Goal: Transaction & Acquisition: Purchase product/service

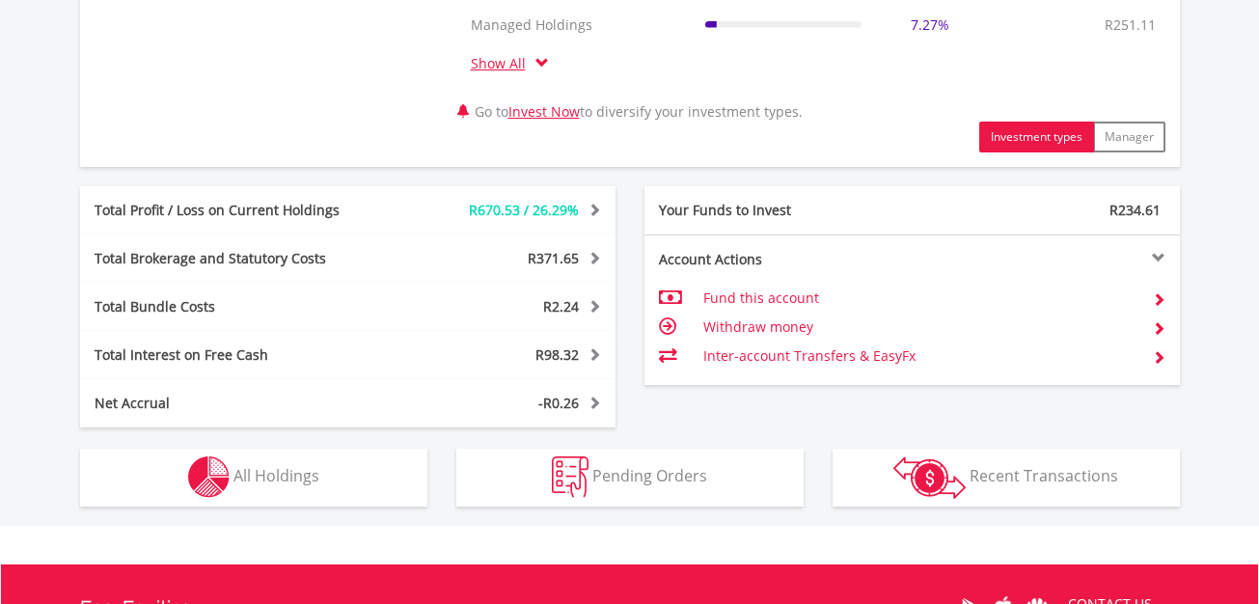
scroll to position [965, 0]
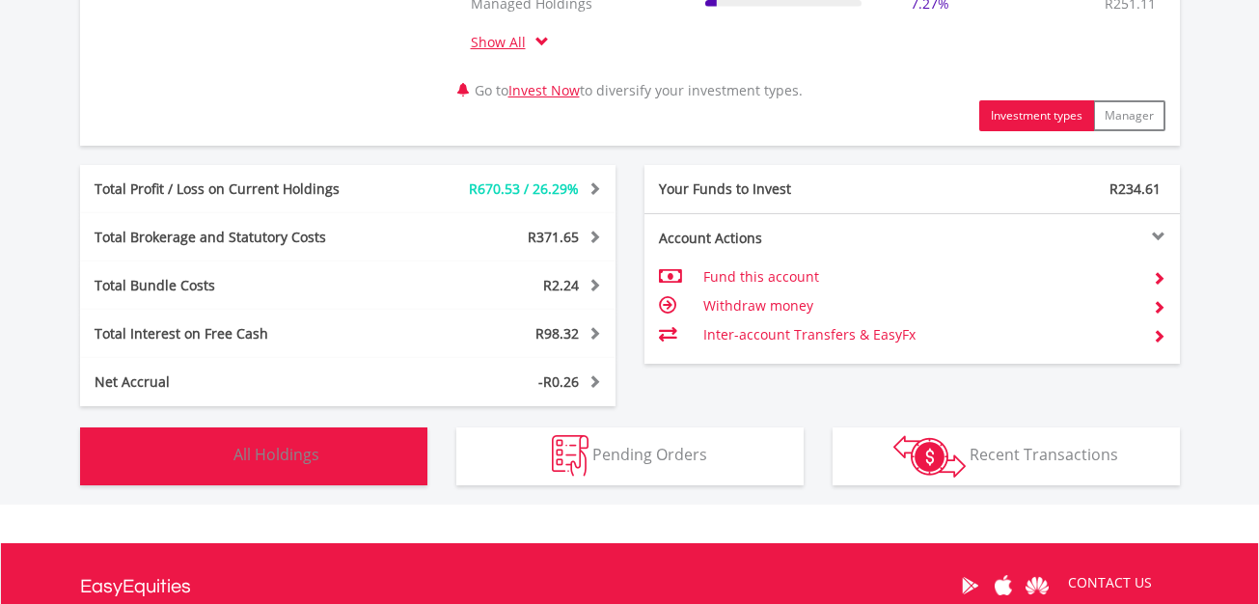
click at [276, 458] on span "All Holdings" at bounding box center [276, 454] width 86 height 21
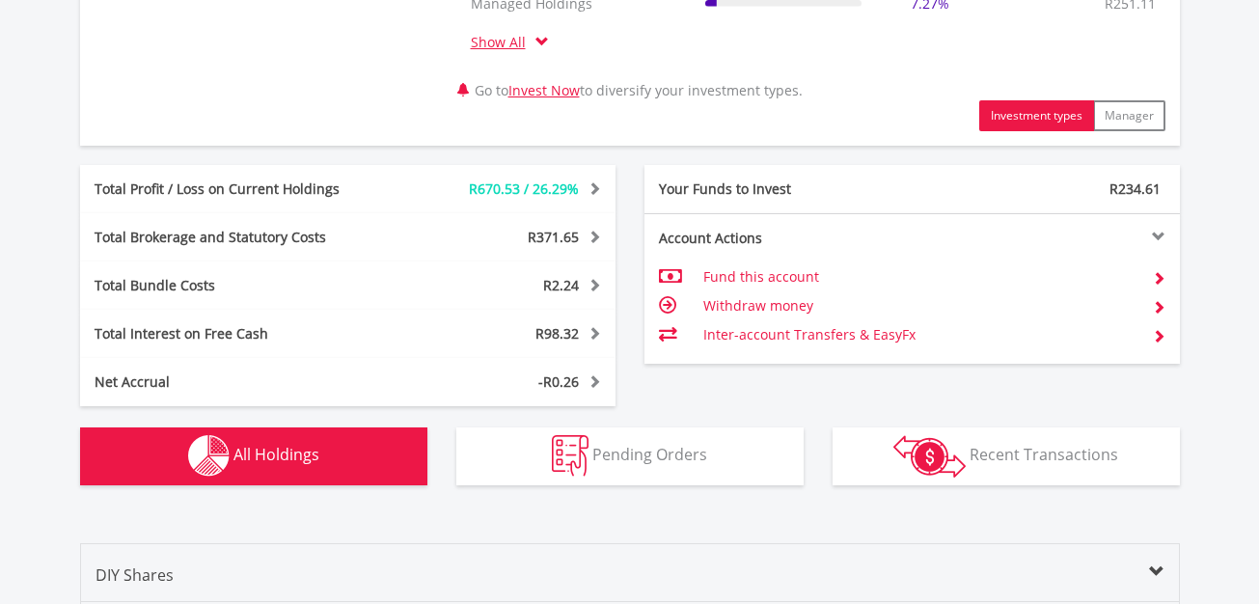
scroll to position [1508, 0]
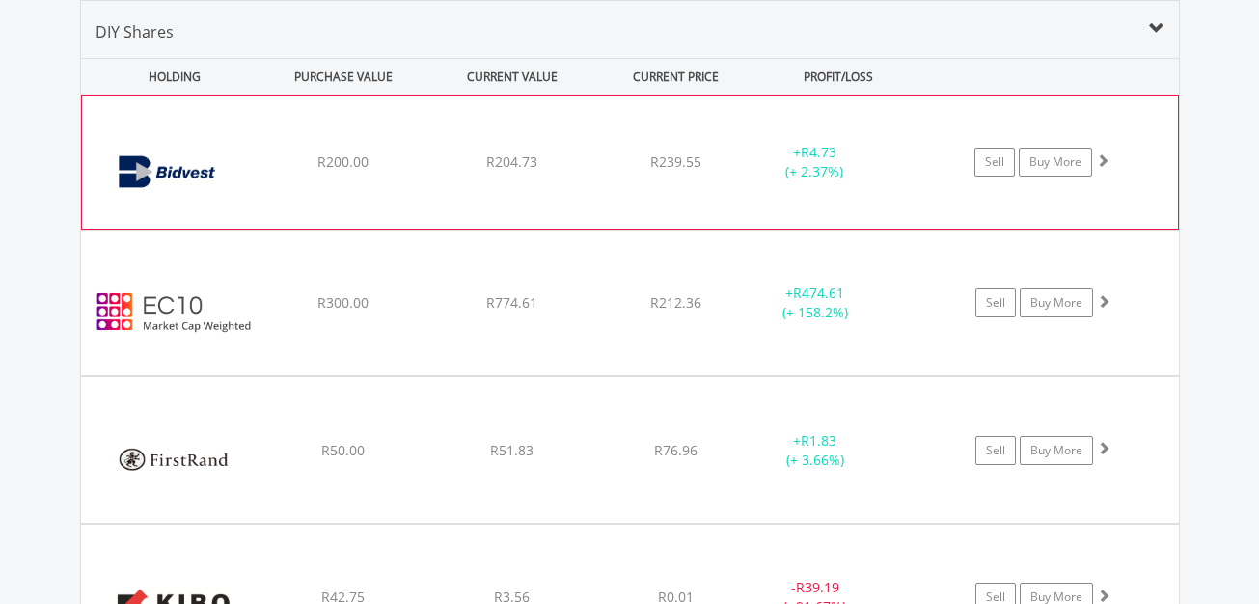
click at [603, 146] on div "﻿ Bidvest Limited R200.00 R204.73 R239.55 + R4.73 (+ 2.37%) Sell Buy More" at bounding box center [630, 162] width 1096 height 133
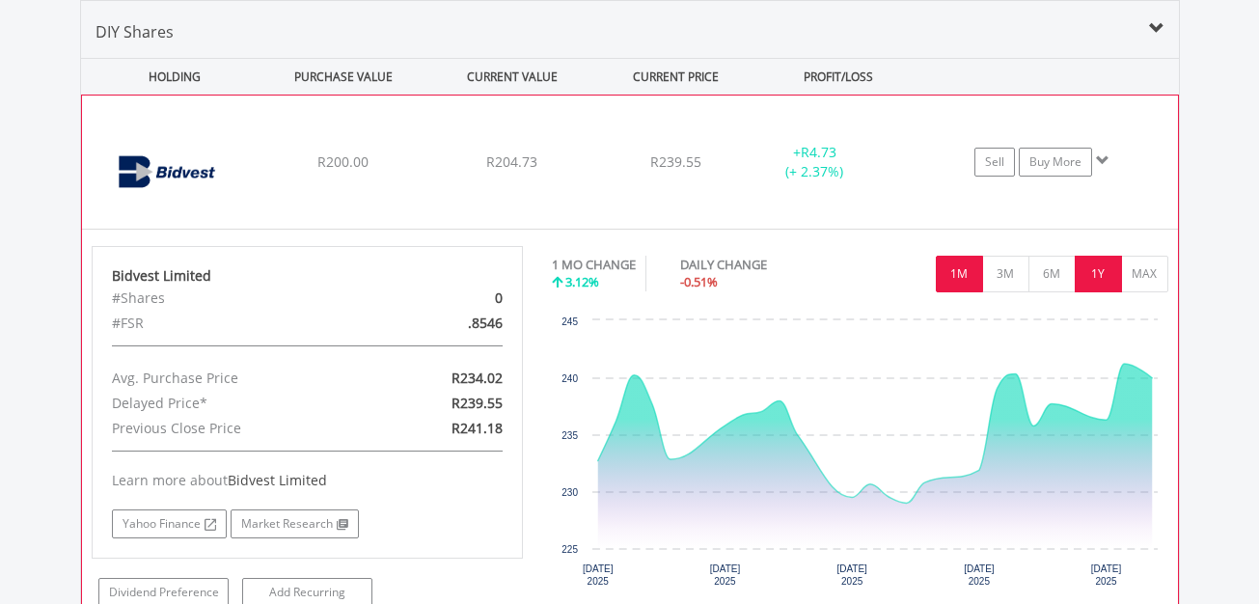
click at [1087, 267] on button "1Y" at bounding box center [1098, 274] width 47 height 37
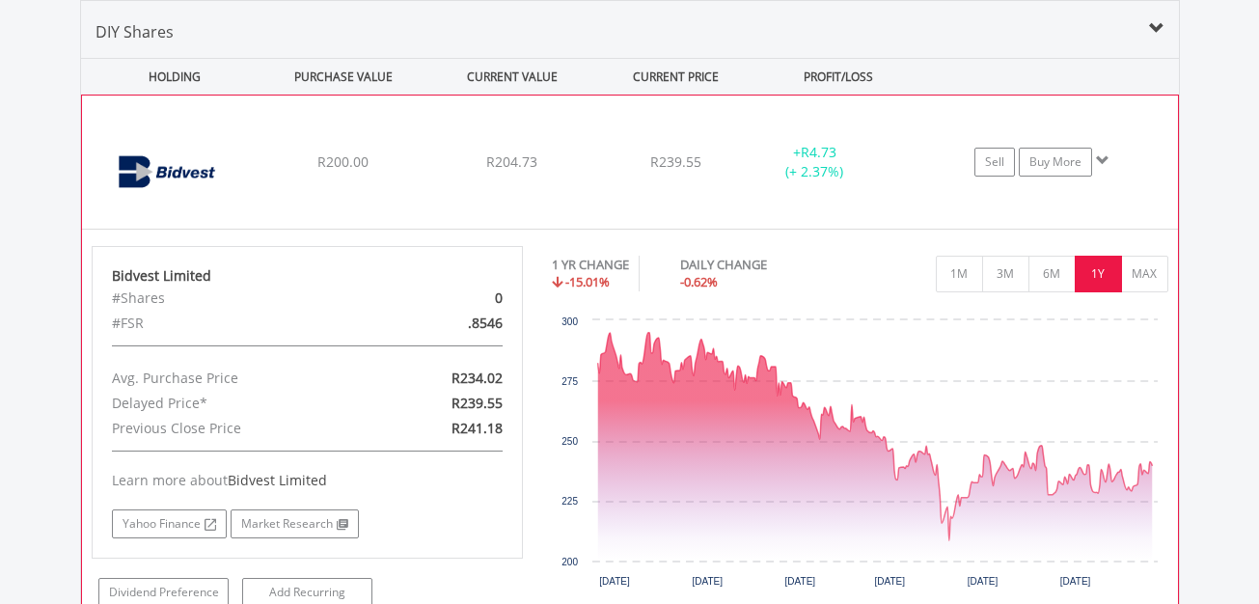
click at [384, 130] on div "﻿ Bidvest Limited R200.00 R204.73 R239.55 + R4.73 (+ 2.37%) Sell Buy More" at bounding box center [630, 162] width 1096 height 133
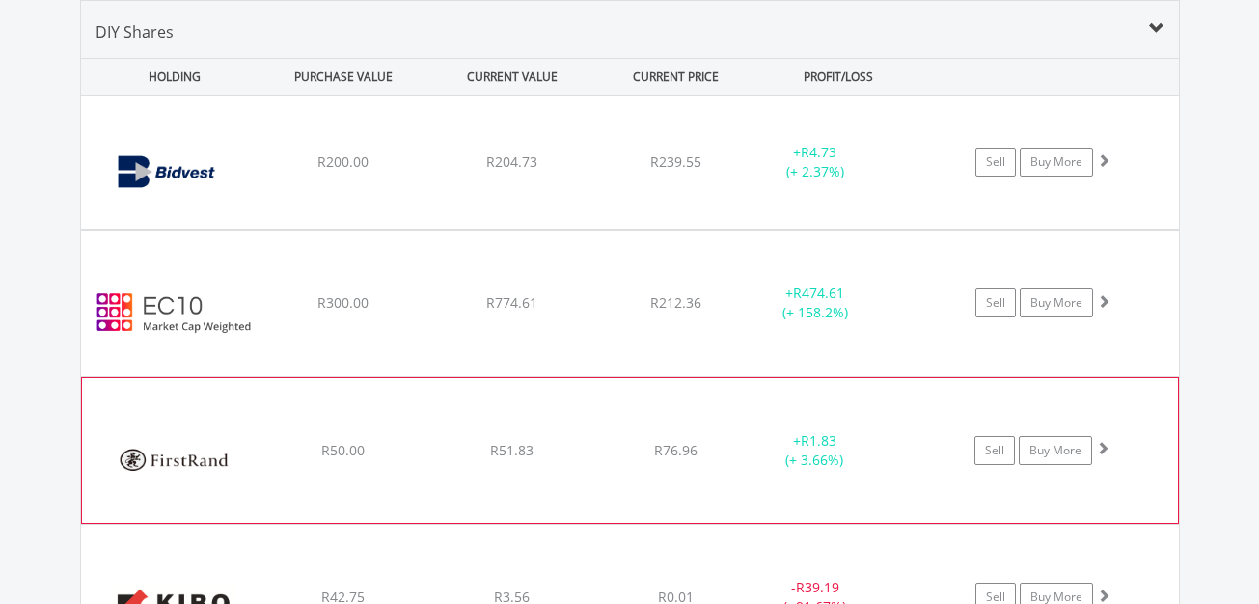
click at [494, 229] on div "﻿ Firstrand Limited R50.00 R51.83 R76.96 + R1.83 (+ 3.66%) Sell Buy More" at bounding box center [630, 162] width 1098 height 133
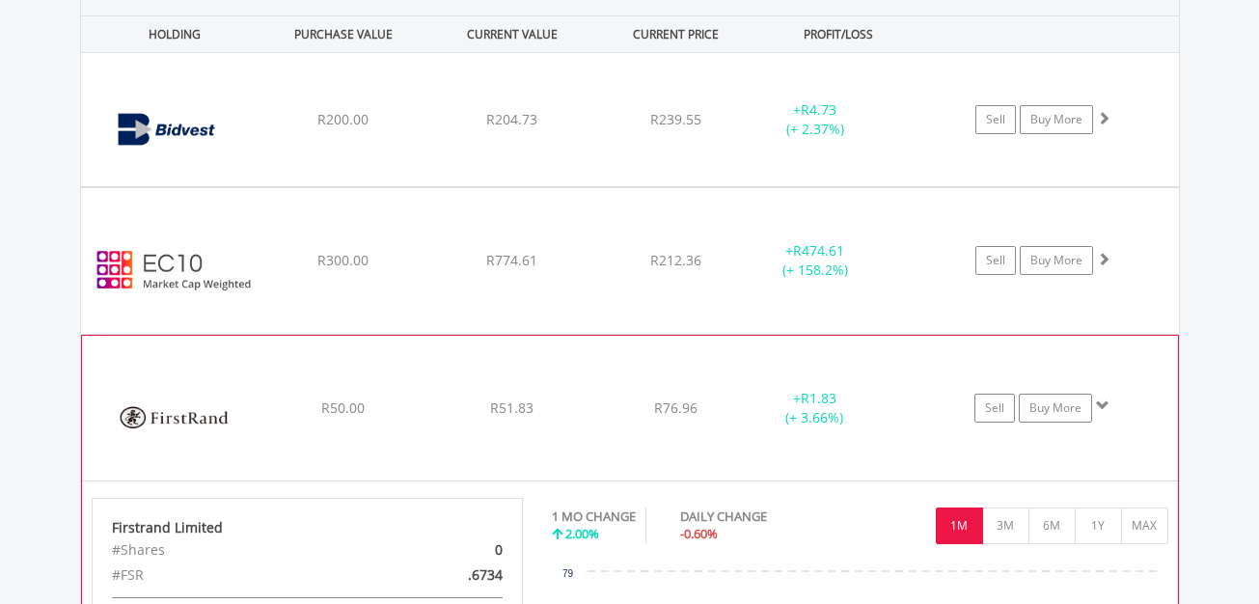
scroll to position [1701, 0]
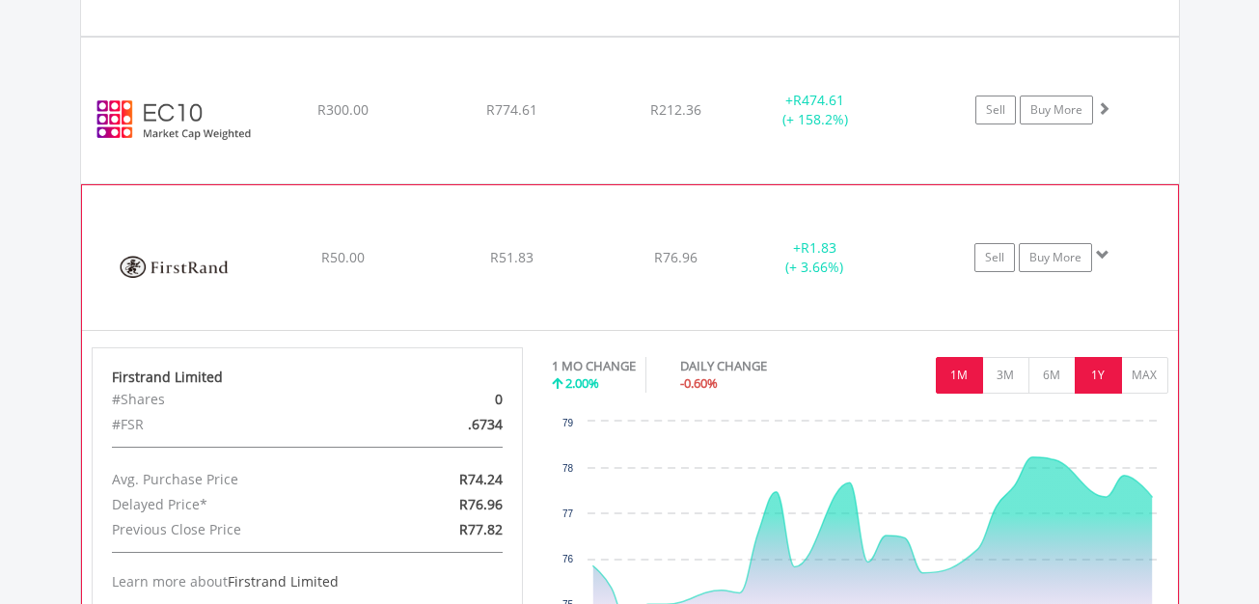
click at [1097, 373] on button "1Y" at bounding box center [1098, 375] width 47 height 37
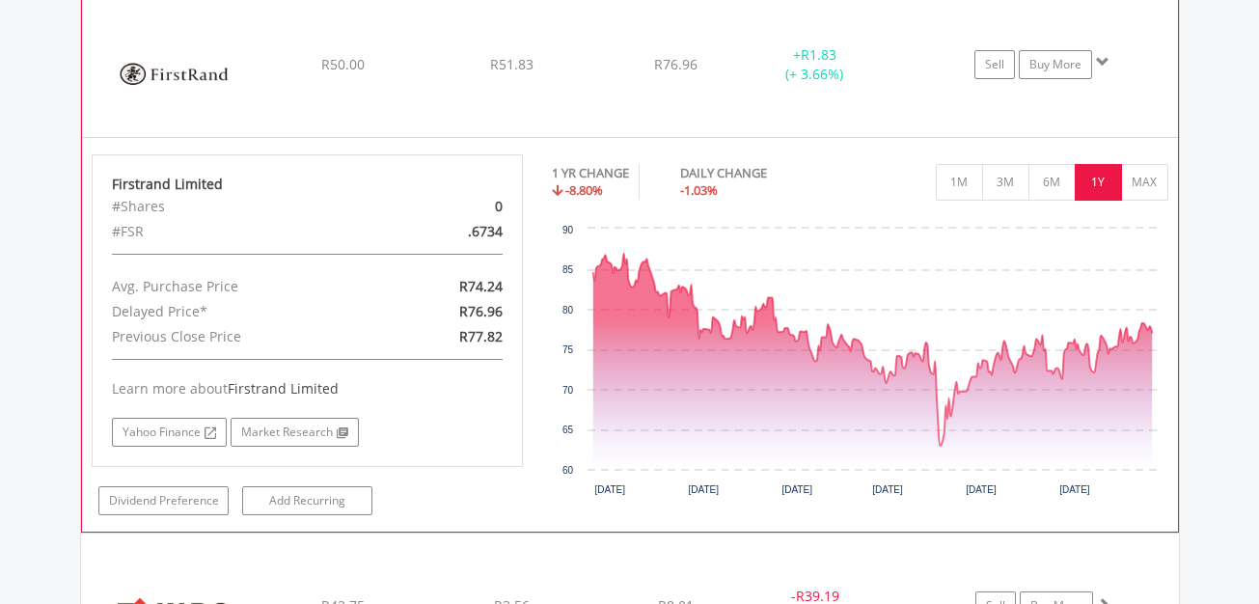
scroll to position [1797, 0]
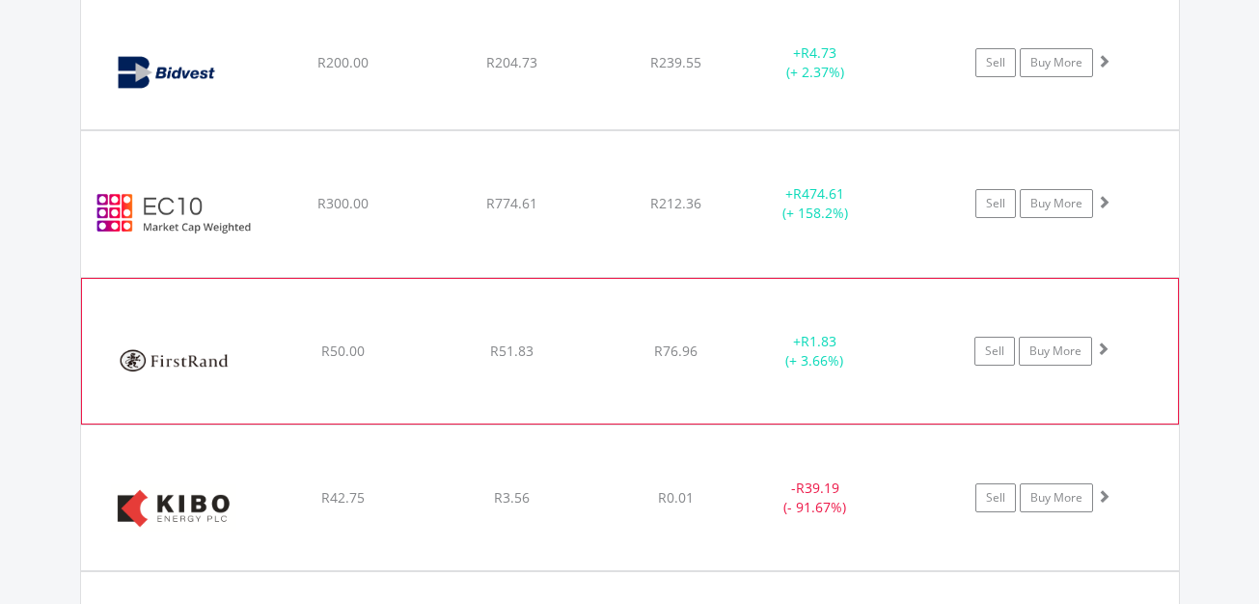
scroll to position [1604, 0]
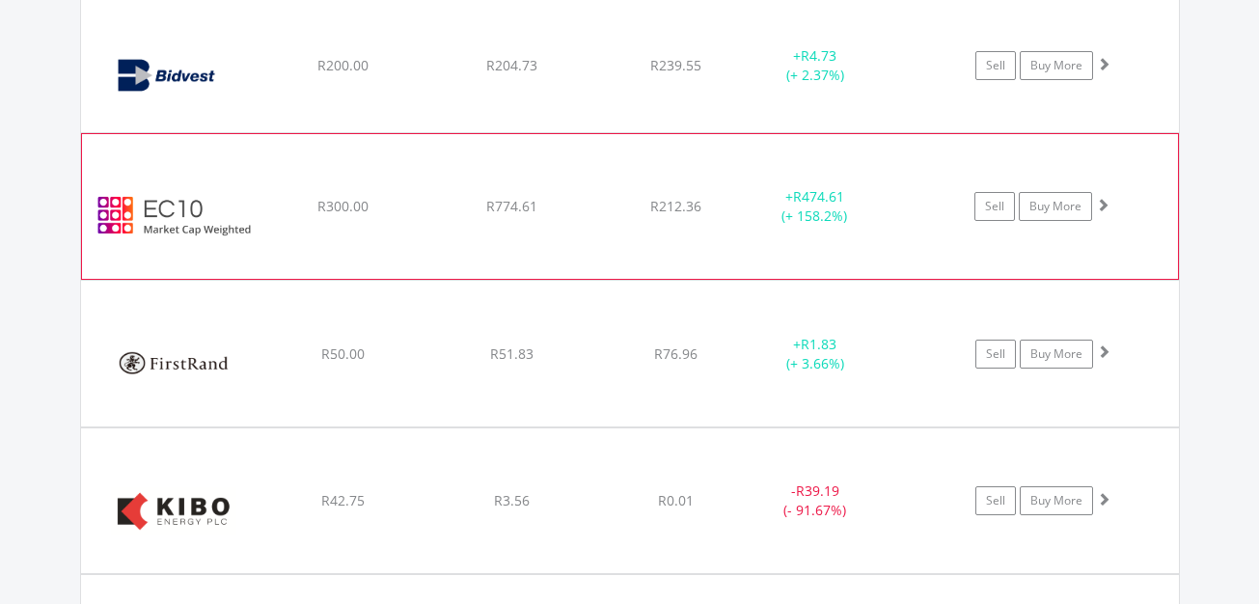
click at [583, 132] on div "﻿ EasyCrypto 10 R300.00 R774.61 R212.36 + R474.61 (+ 158.2%) Sell Buy More" at bounding box center [630, 65] width 1098 height 133
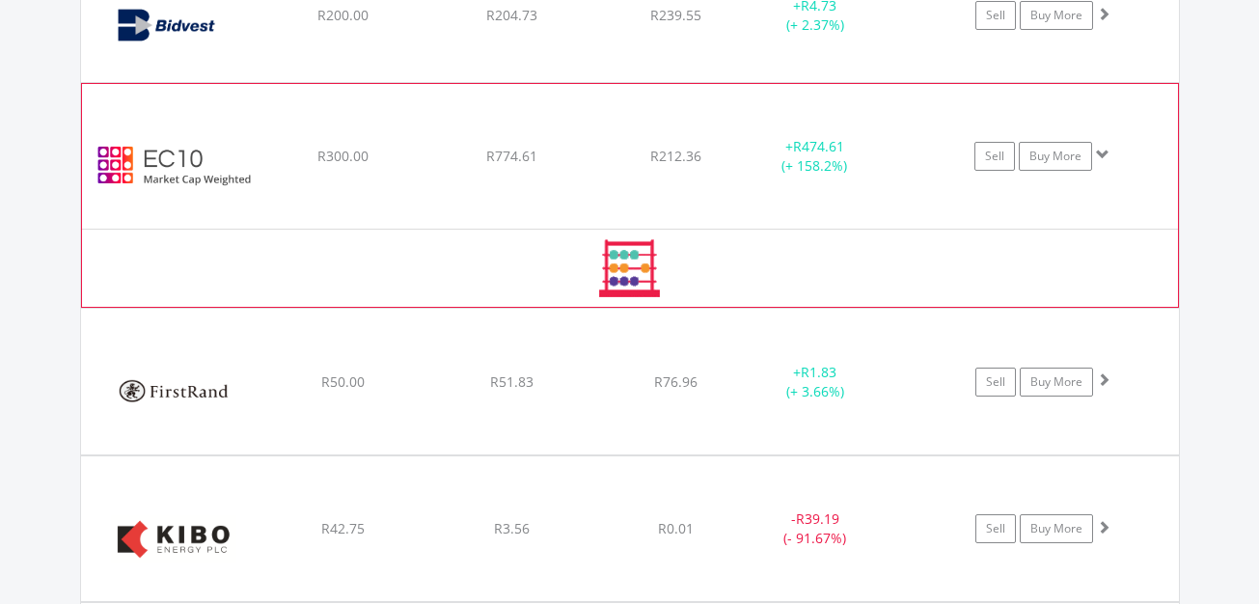
scroll to position [1701, 0]
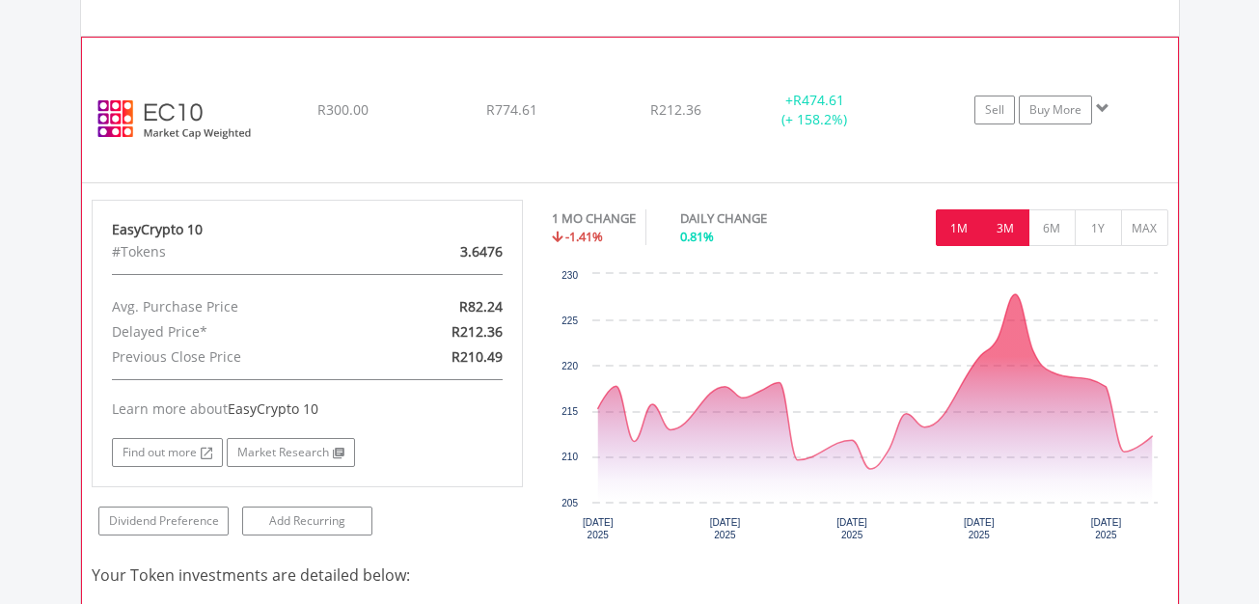
click at [1002, 223] on button "3M" at bounding box center [1005, 227] width 47 height 37
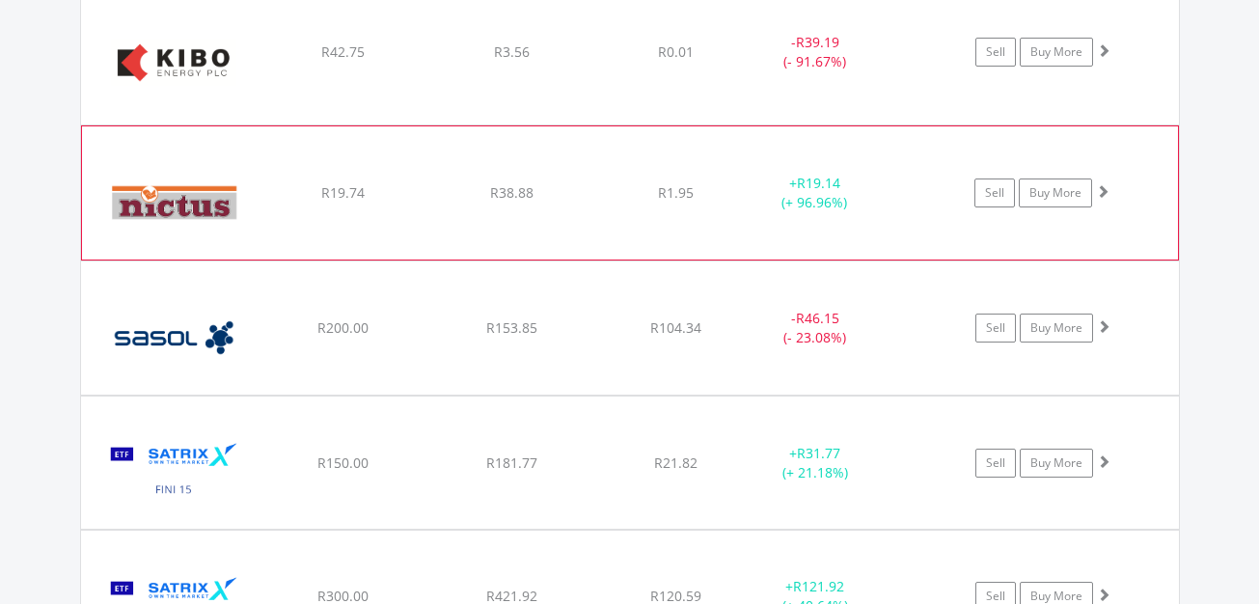
scroll to position [2087, 0]
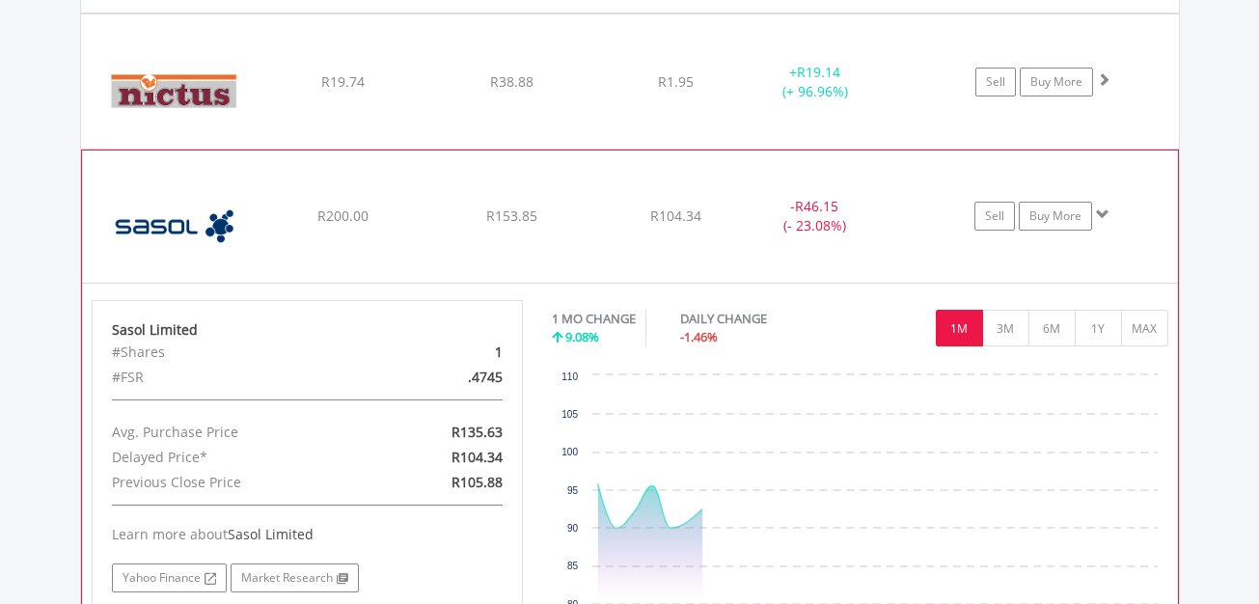
scroll to position [2183, 0]
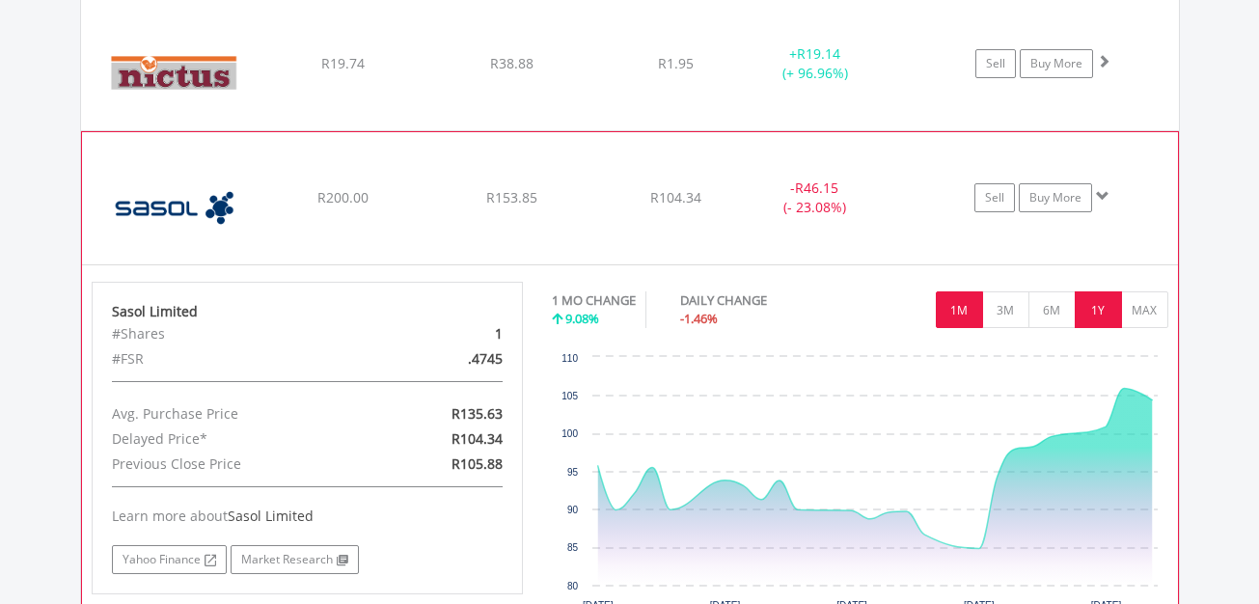
click at [1099, 313] on button "1Y" at bounding box center [1098, 309] width 47 height 37
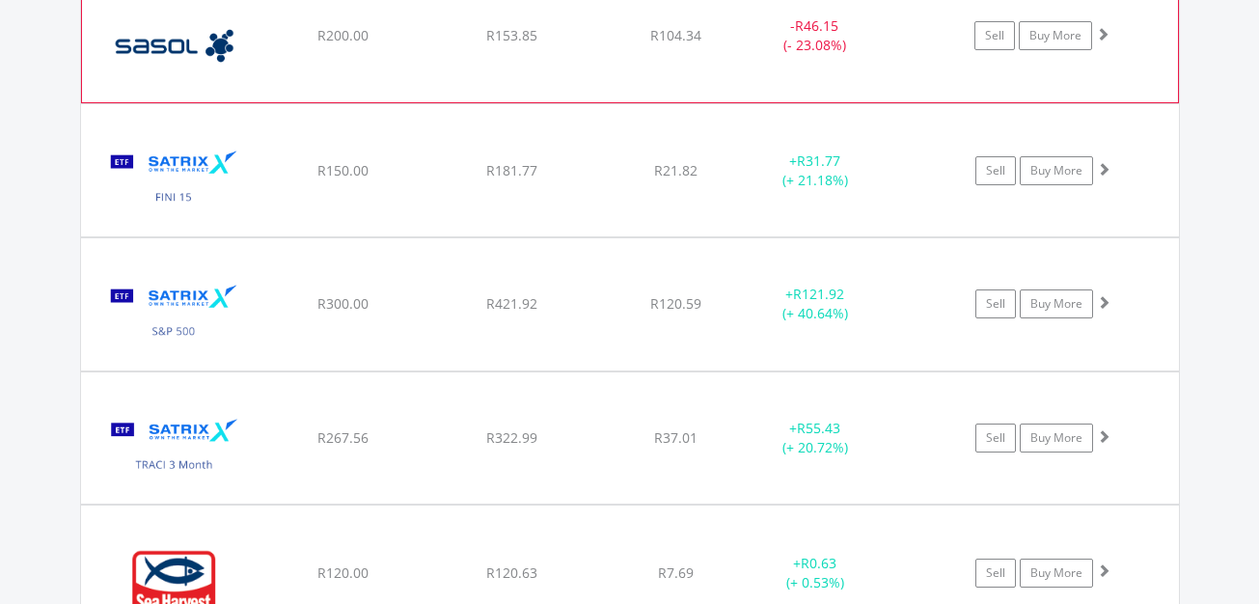
scroll to position [2376, 0]
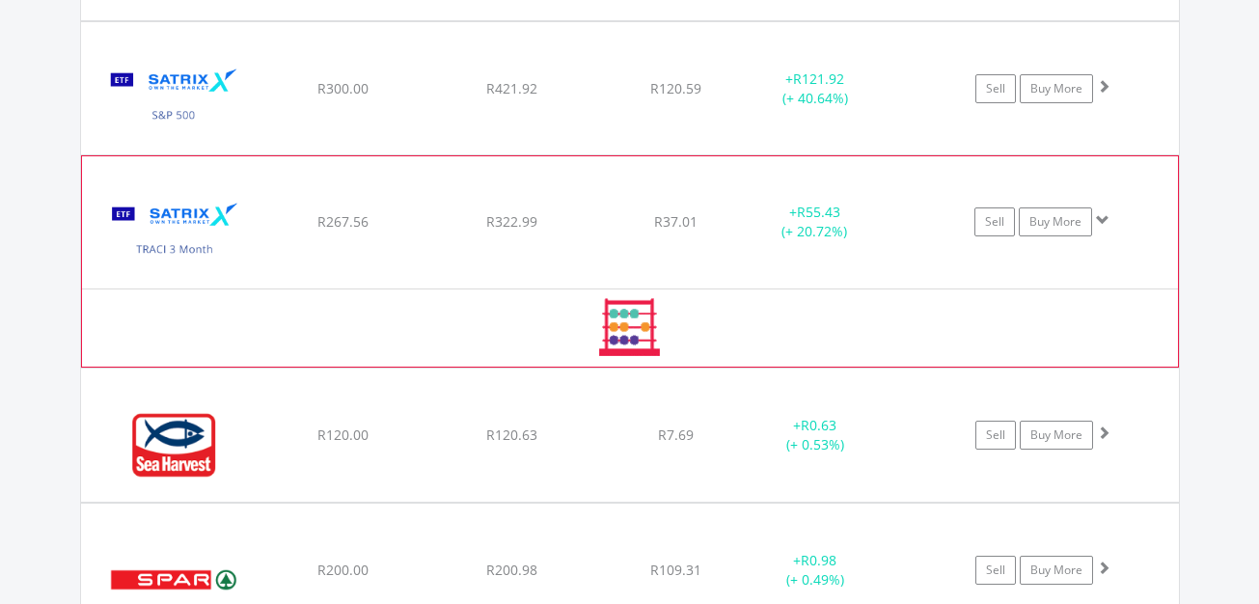
scroll to position [2569, 0]
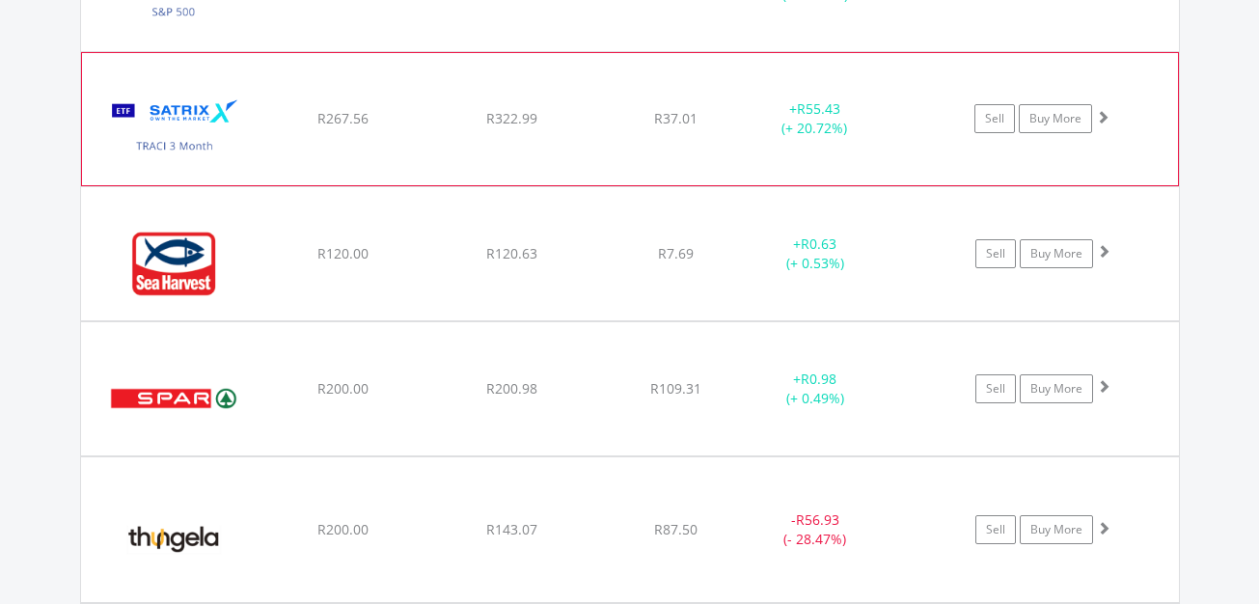
scroll to position [2665, 0]
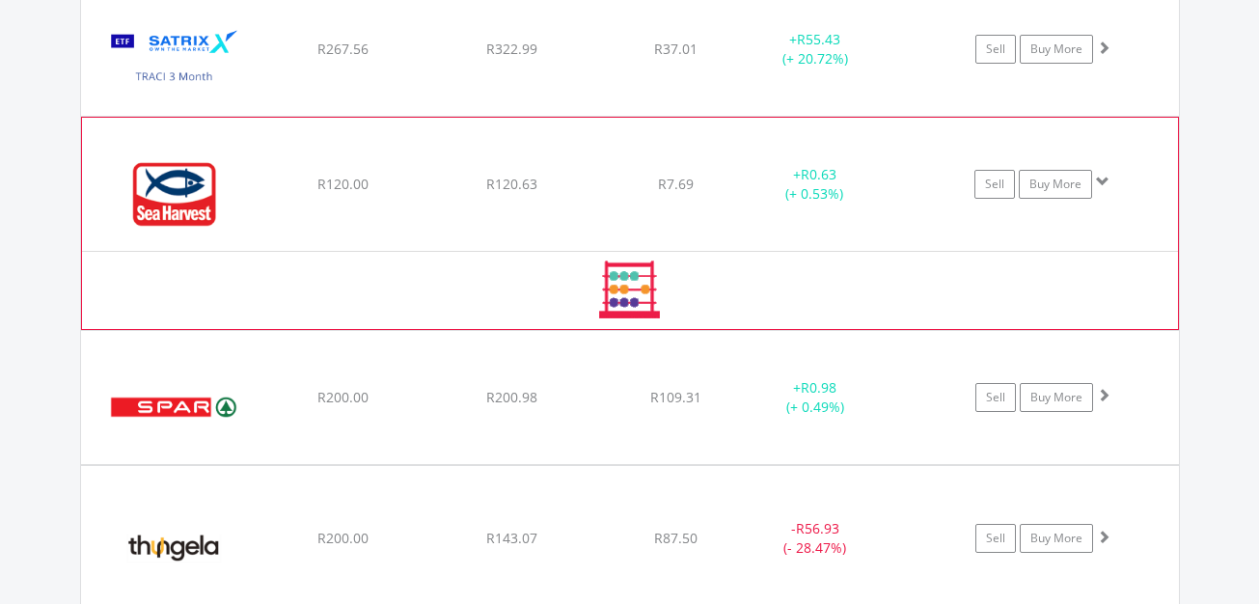
scroll to position [2762, 0]
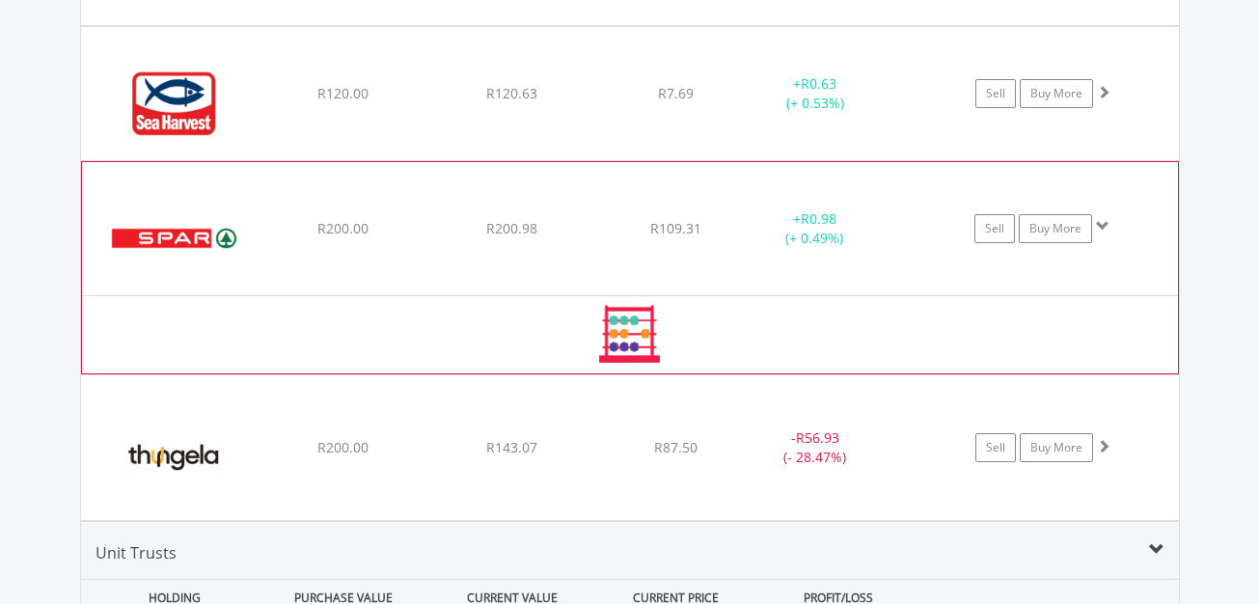
scroll to position [2858, 0]
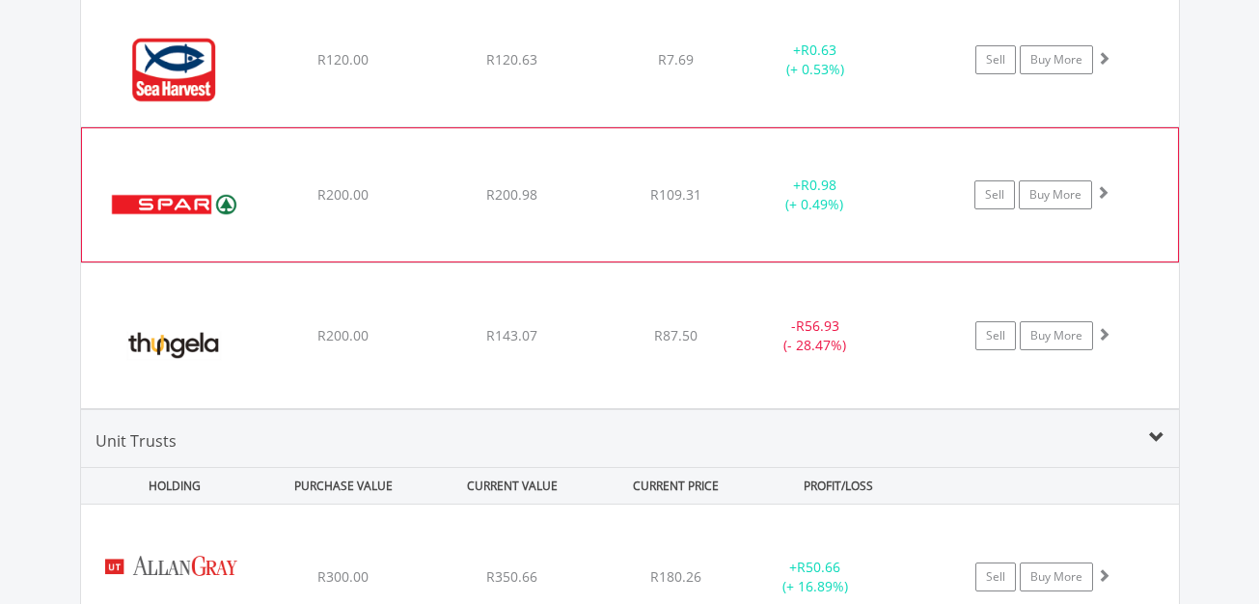
scroll to position [2955, 0]
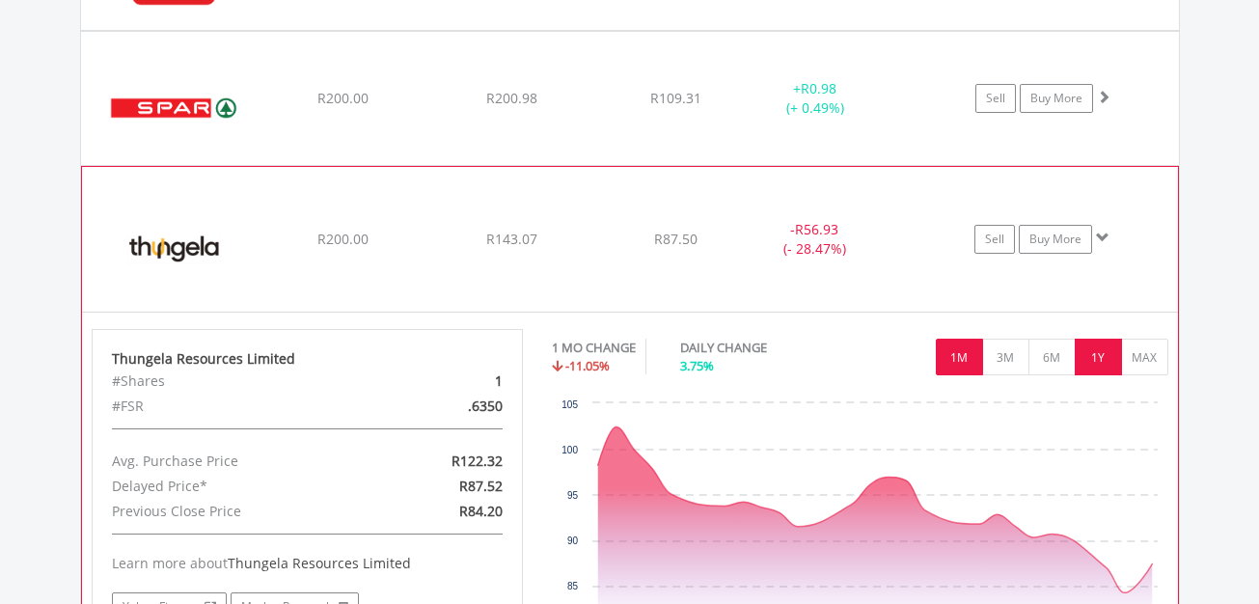
click at [1098, 364] on button "1Y" at bounding box center [1098, 357] width 47 height 37
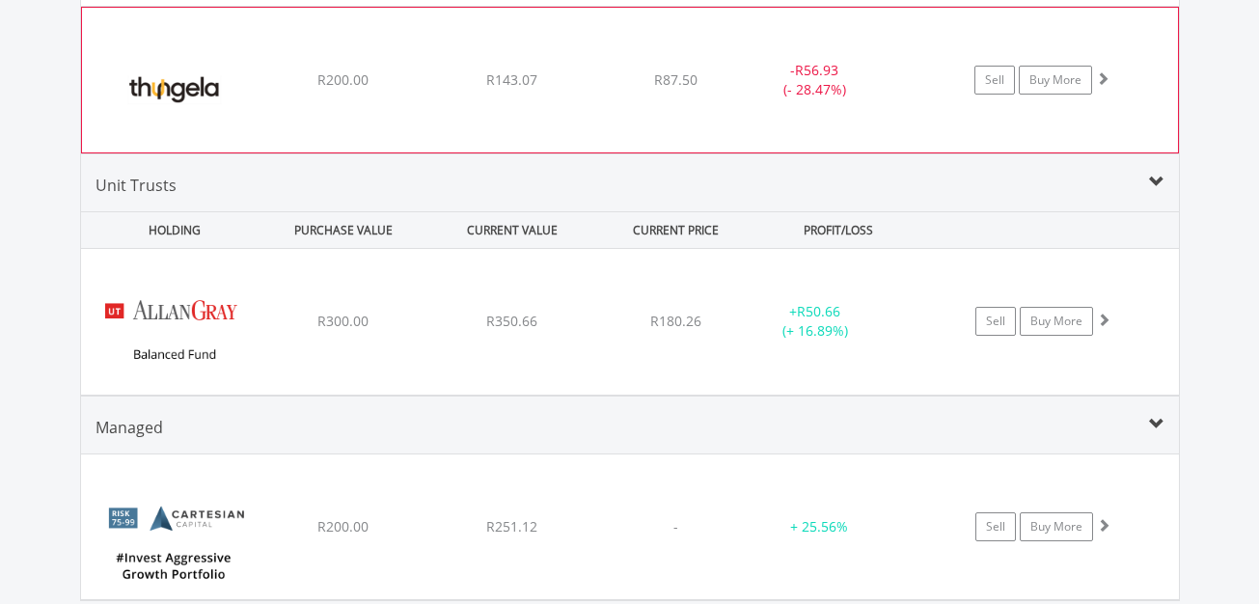
scroll to position [3148, 0]
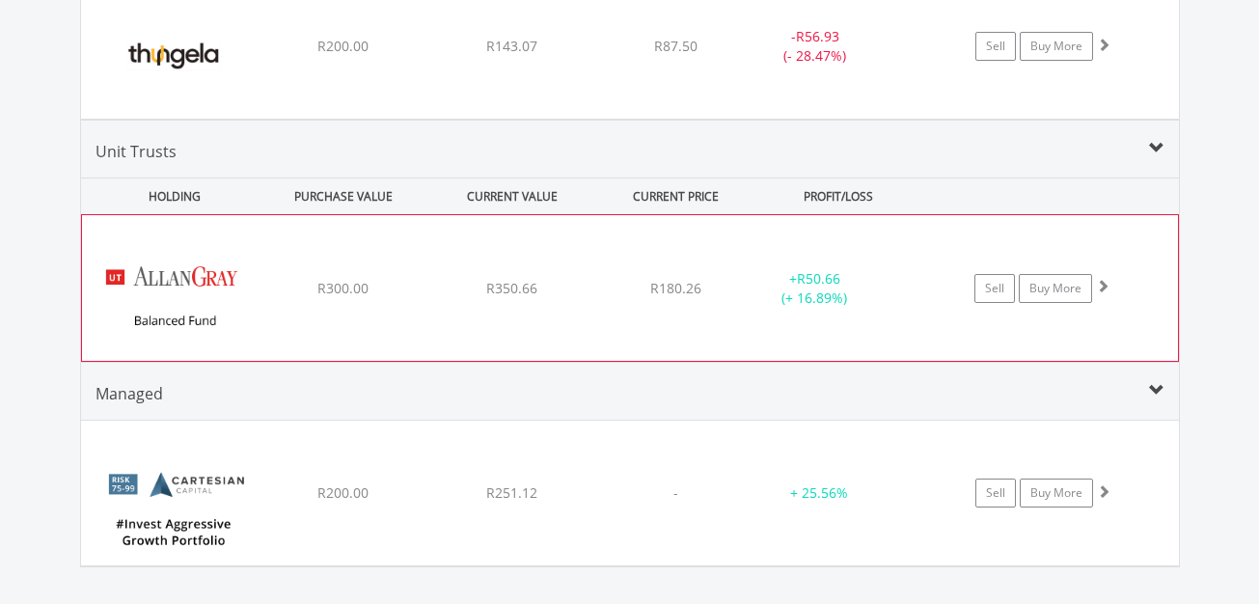
click at [759, 232] on div "﻿ Allan Gray Balanced Fund R300.00 R350.66 R180.26 + R50.66 (+ 16.89%) Sell Buy…" at bounding box center [630, 287] width 1096 height 145
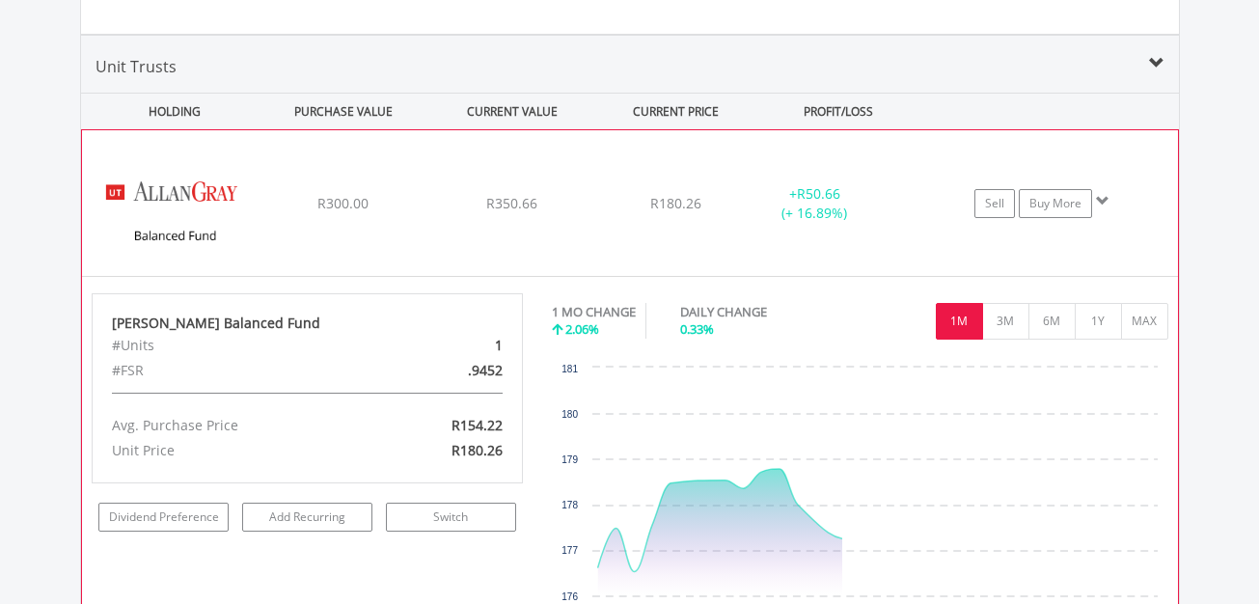
scroll to position [3244, 0]
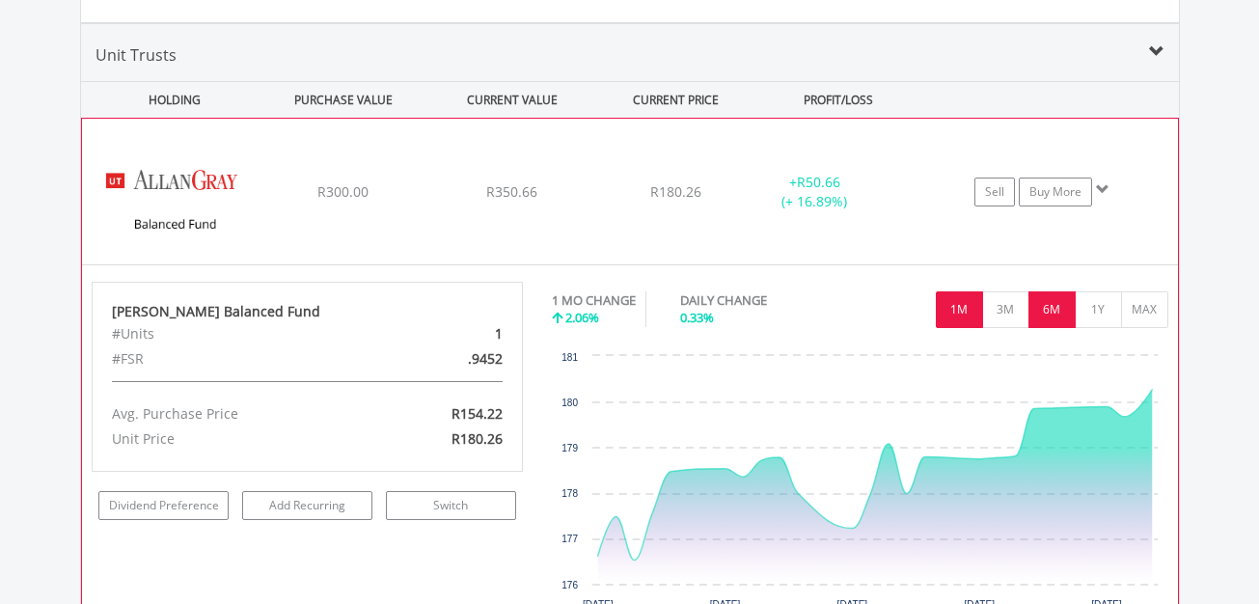
click at [1042, 304] on button "6M" at bounding box center [1051, 309] width 47 height 37
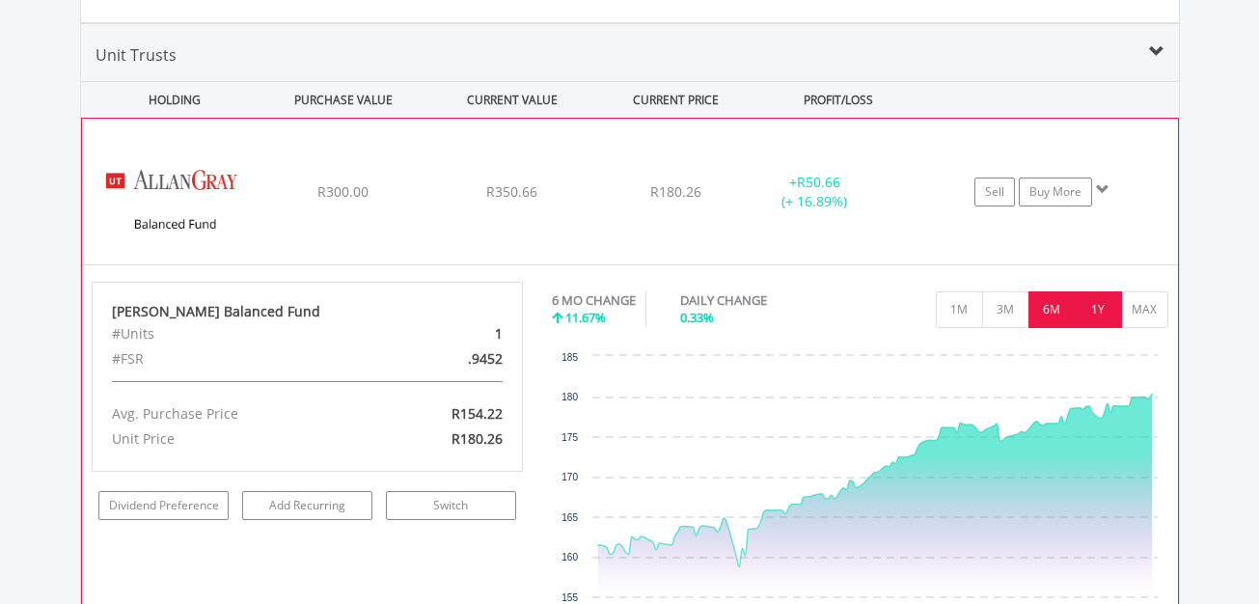
click at [1088, 308] on button "1Y" at bounding box center [1098, 309] width 47 height 37
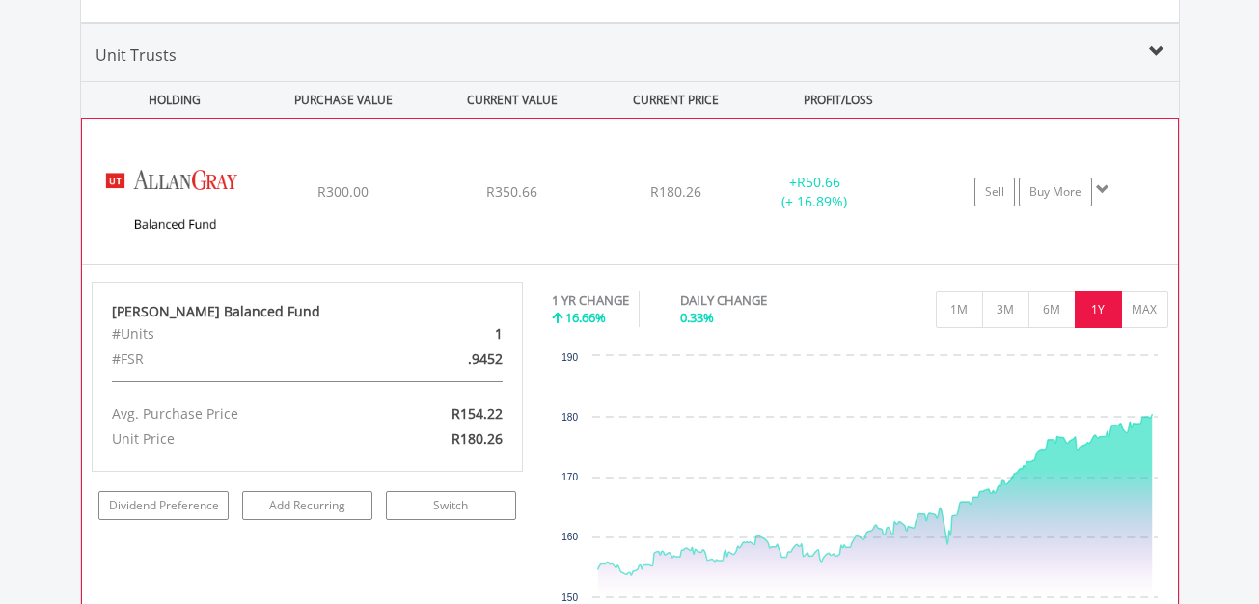
click at [730, 146] on div "﻿ Allan Gray Balanced Fund R300.00 R350.66 R180.26 + R50.66 (+ 16.89%) Sell Buy…" at bounding box center [630, 191] width 1096 height 145
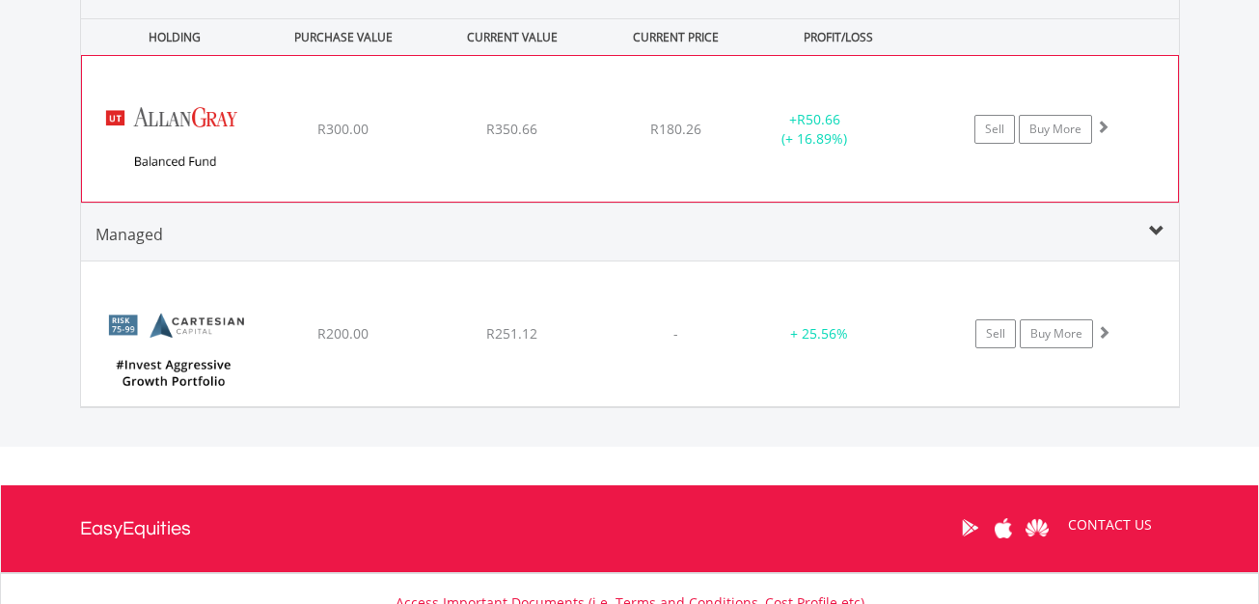
scroll to position [3341, 0]
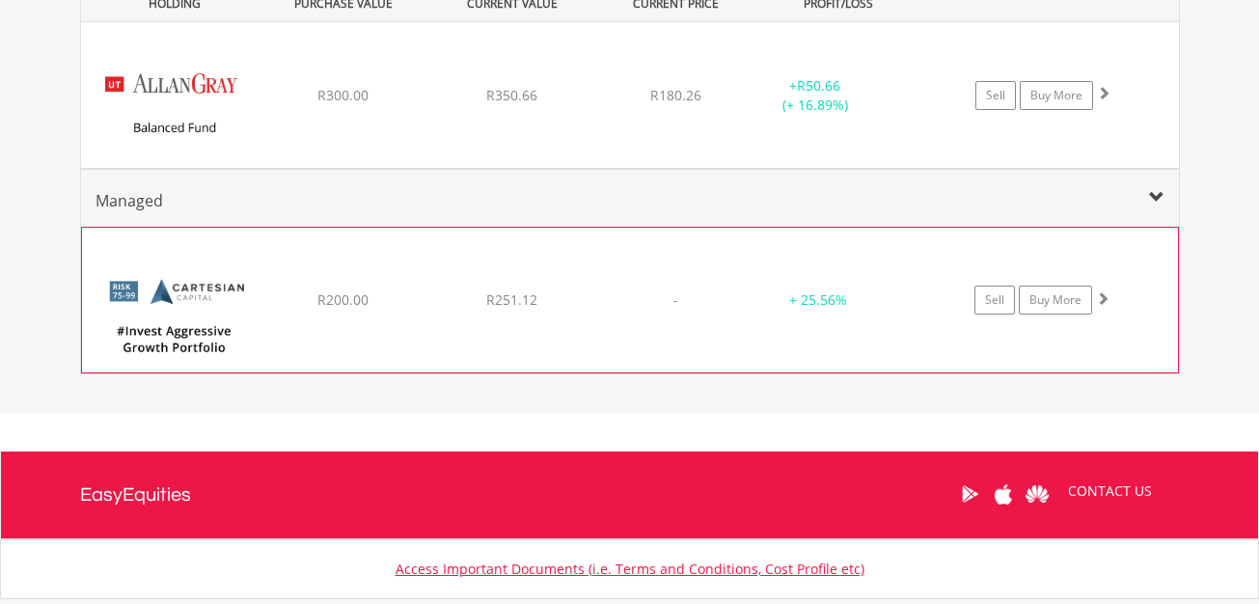
click at [746, 254] on div "﻿ Cartesian #Invest Aggressive Growth Portfolio R200.00 R251.12 - + 25.56% Sell…" at bounding box center [630, 300] width 1096 height 145
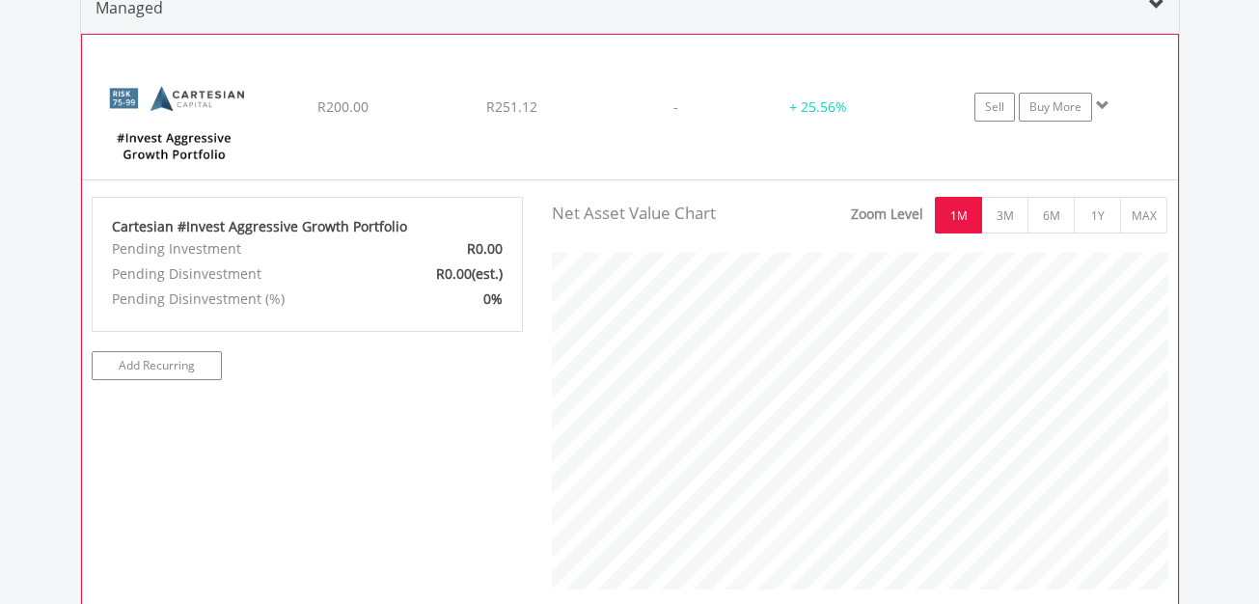
scroll to position [393, 644]
click at [1079, 222] on button "1Y" at bounding box center [1097, 215] width 47 height 37
click at [743, 67] on div "﻿ Cartesian #Invest Aggressive Growth Portfolio R200.00 R251.12 - + 25.56% Sell…" at bounding box center [630, 107] width 1096 height 145
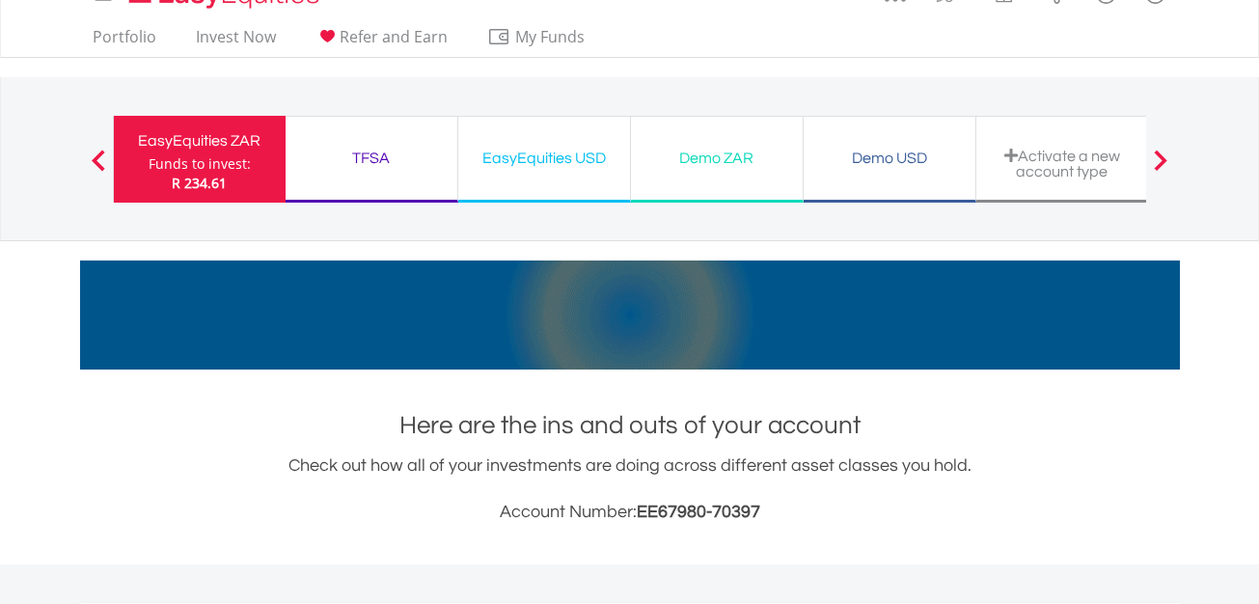
scroll to position [0, 0]
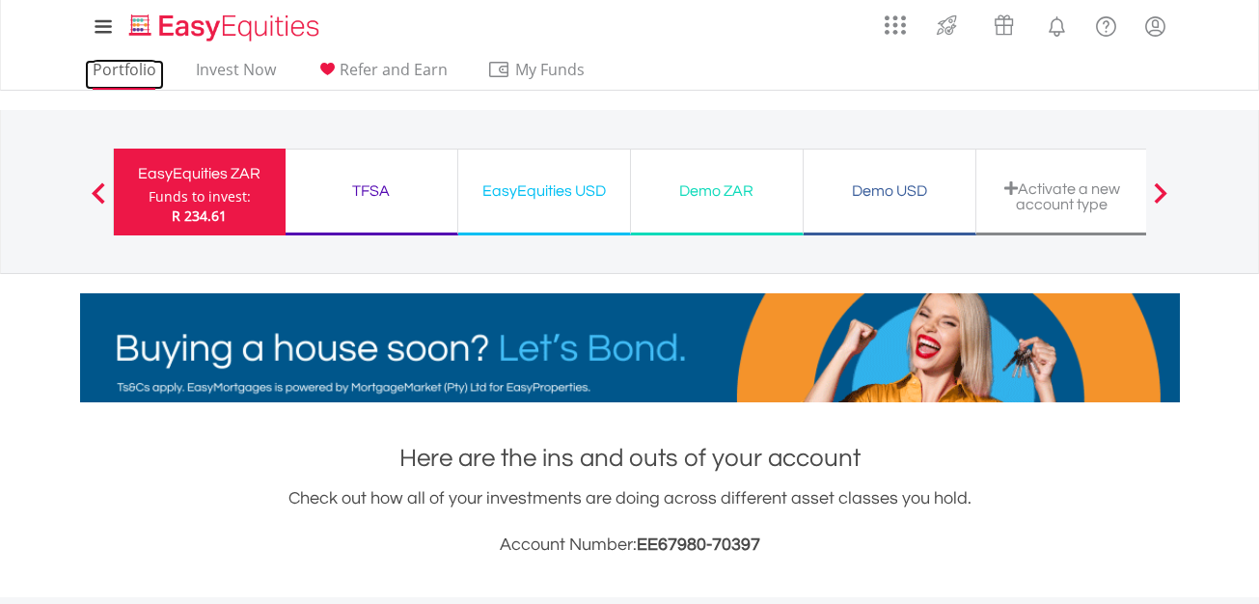
click at [140, 74] on link "Portfolio" at bounding box center [124, 75] width 79 height 30
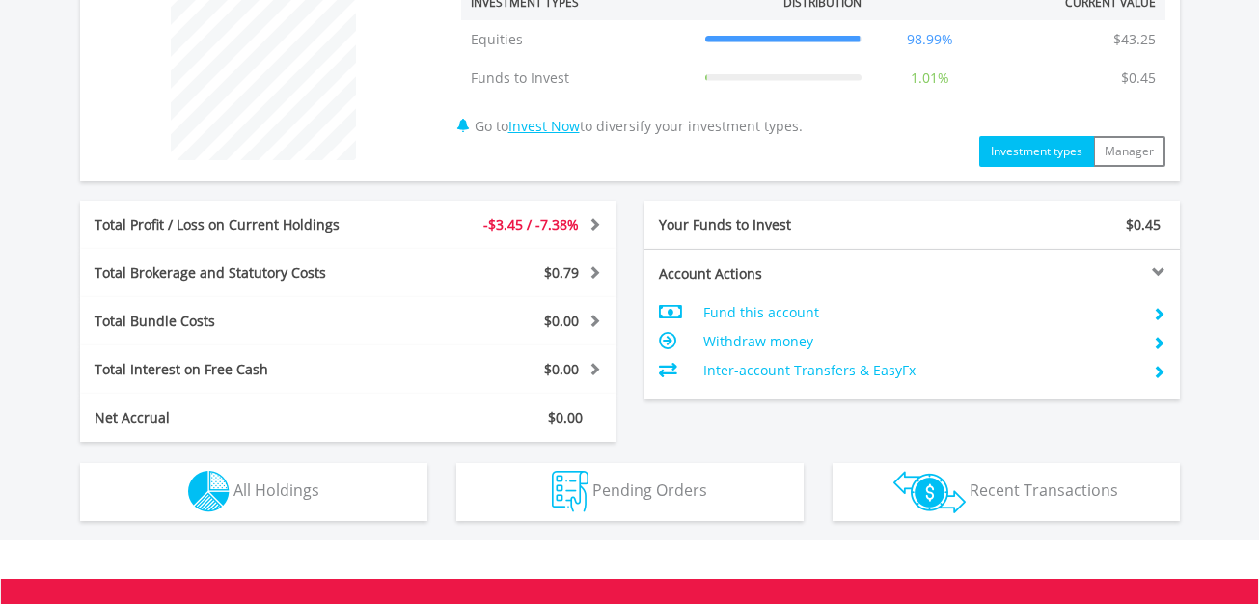
scroll to position [1028, 0]
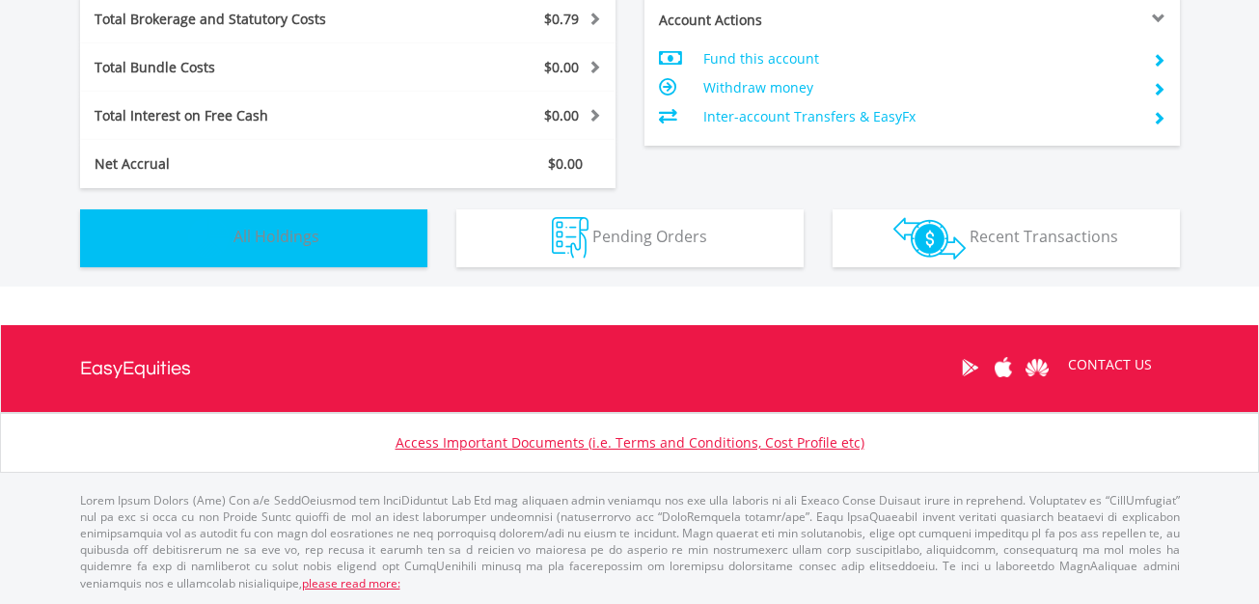
click at [291, 237] on span "All Holdings" at bounding box center [276, 236] width 86 height 21
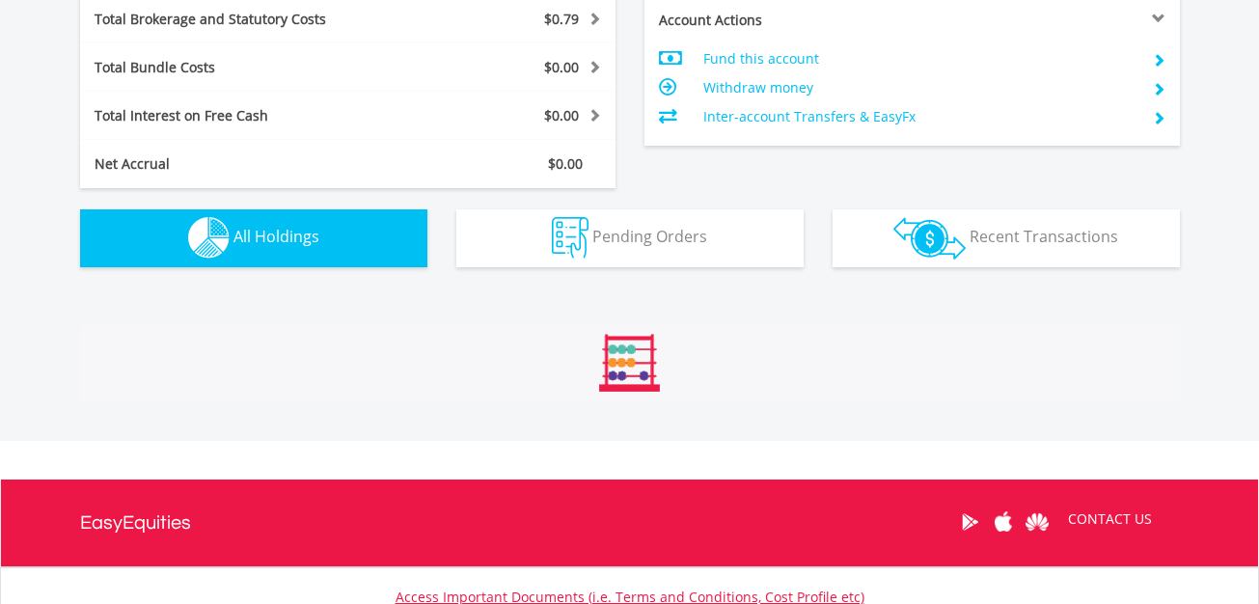
scroll to position [1353, 0]
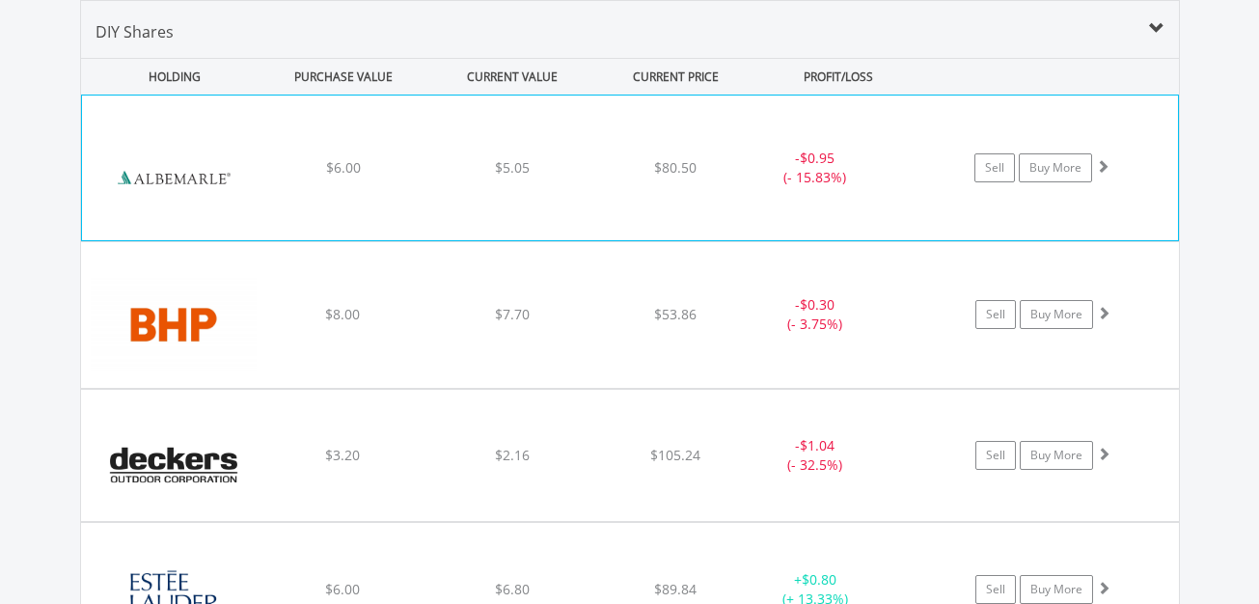
click at [561, 150] on div "﻿ Albemarle Corporation $6.00 $5.05 $80.50 - $0.95 (- 15.83%) Sell Buy More" at bounding box center [630, 168] width 1096 height 145
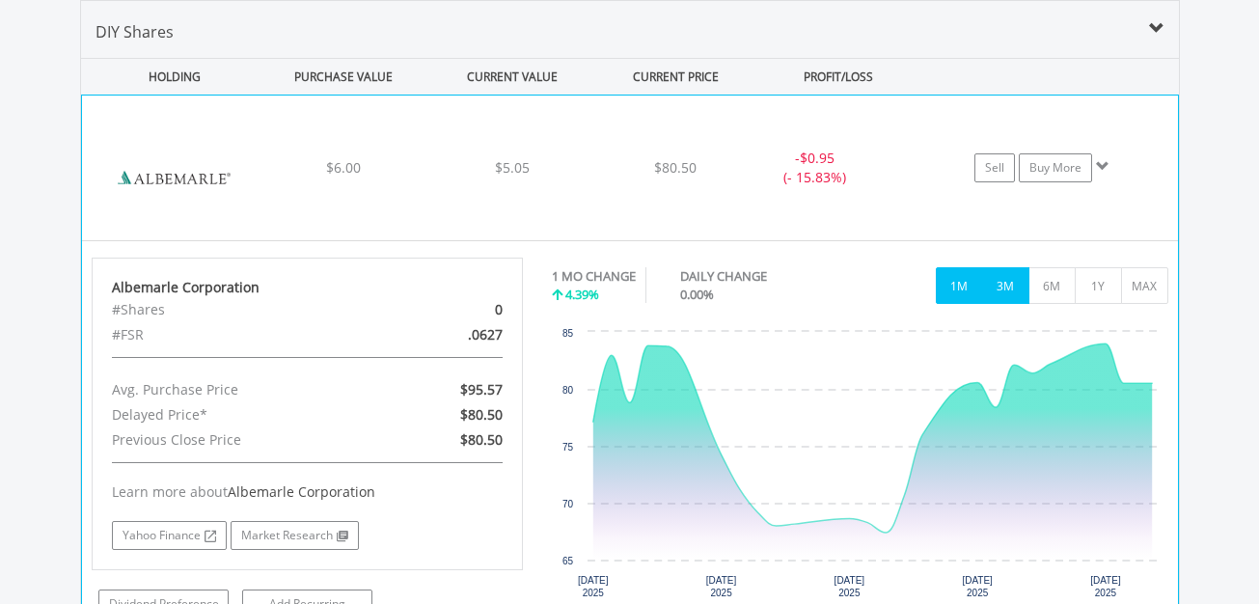
click at [1006, 297] on button "3M" at bounding box center [1005, 285] width 47 height 37
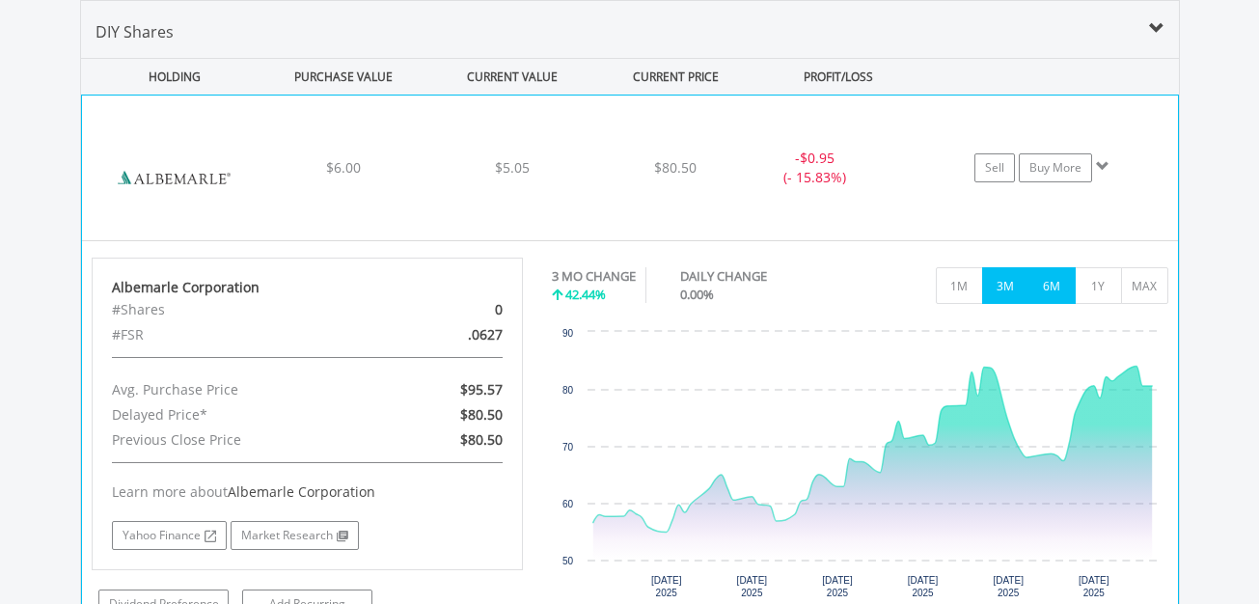
click at [1066, 293] on button "6M" at bounding box center [1051, 285] width 47 height 37
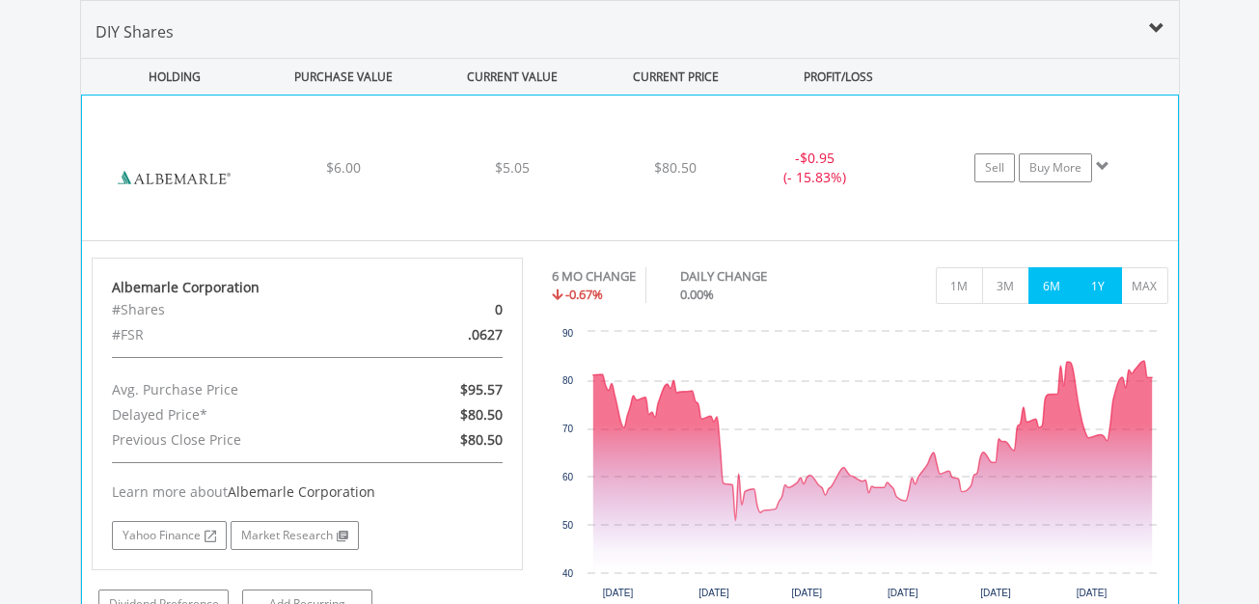
click at [1083, 293] on button "1Y" at bounding box center [1098, 285] width 47 height 37
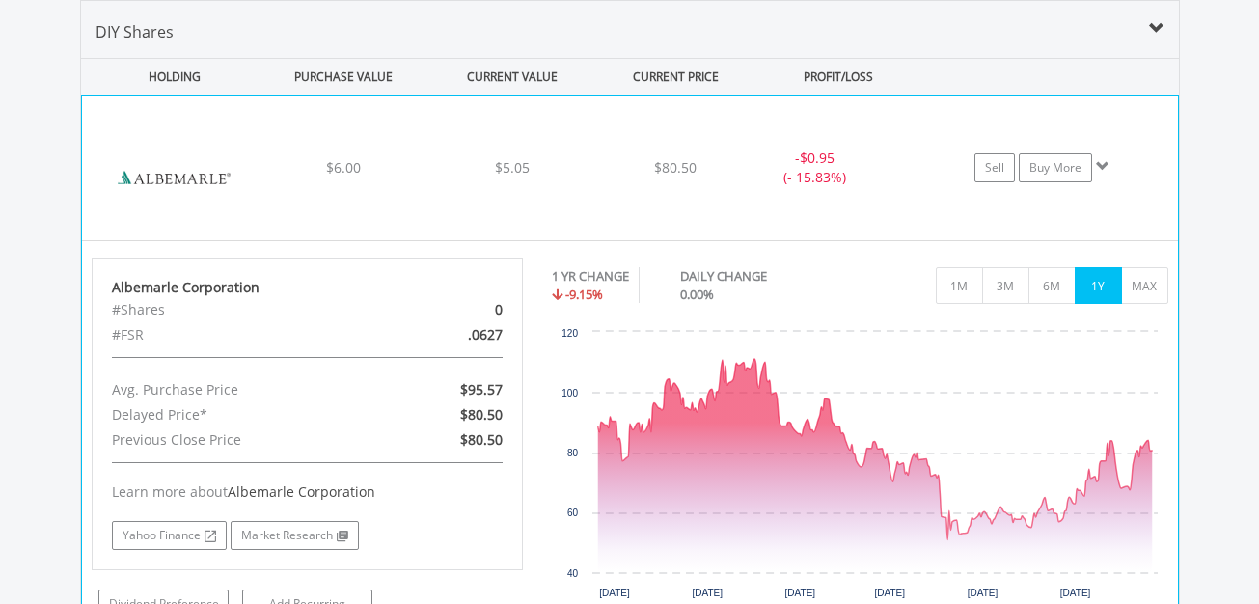
click at [903, 109] on div "﻿ Albemarle Corporation $6.00 $5.05 $80.50 - $0.95 (- 15.83%) Sell Buy More" at bounding box center [630, 168] width 1096 height 145
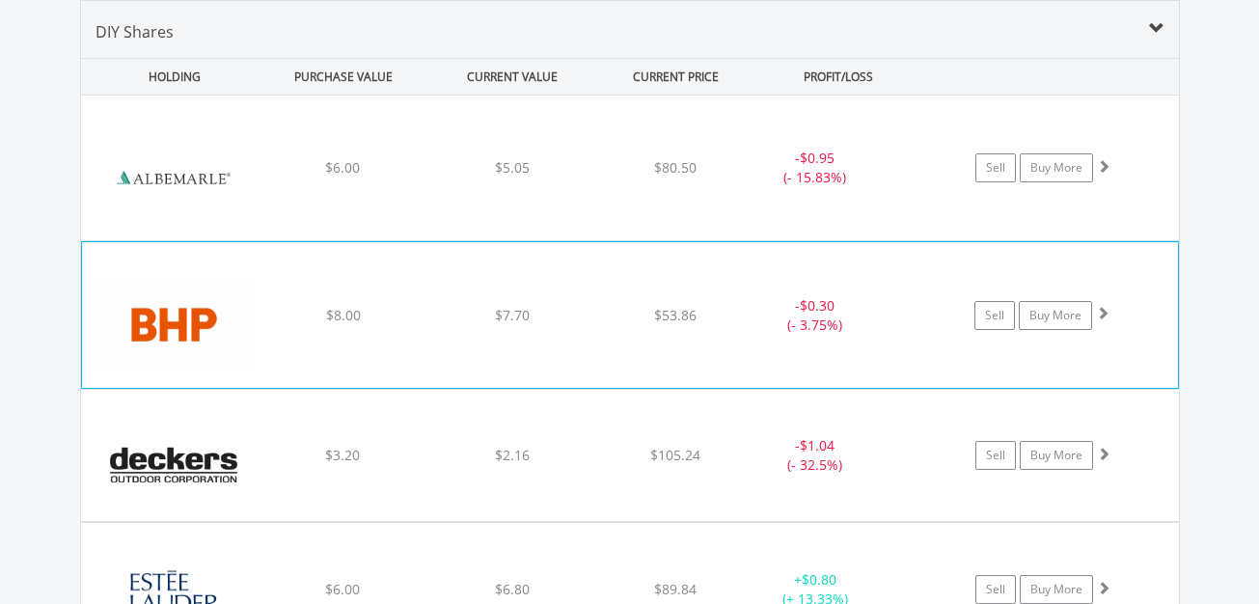
click at [856, 240] on div "﻿ BHP Group Ltd $8.00 $7.70 $53.86 - $0.30 (- 3.75%) Sell Buy More" at bounding box center [630, 168] width 1098 height 145
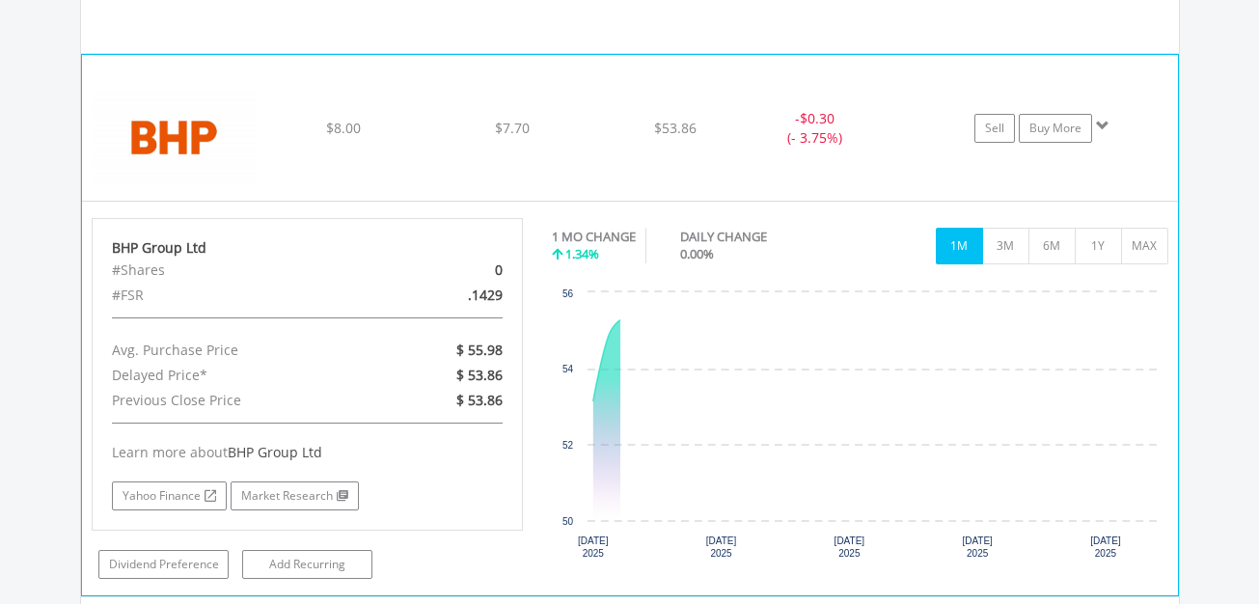
scroll to position [1546, 0]
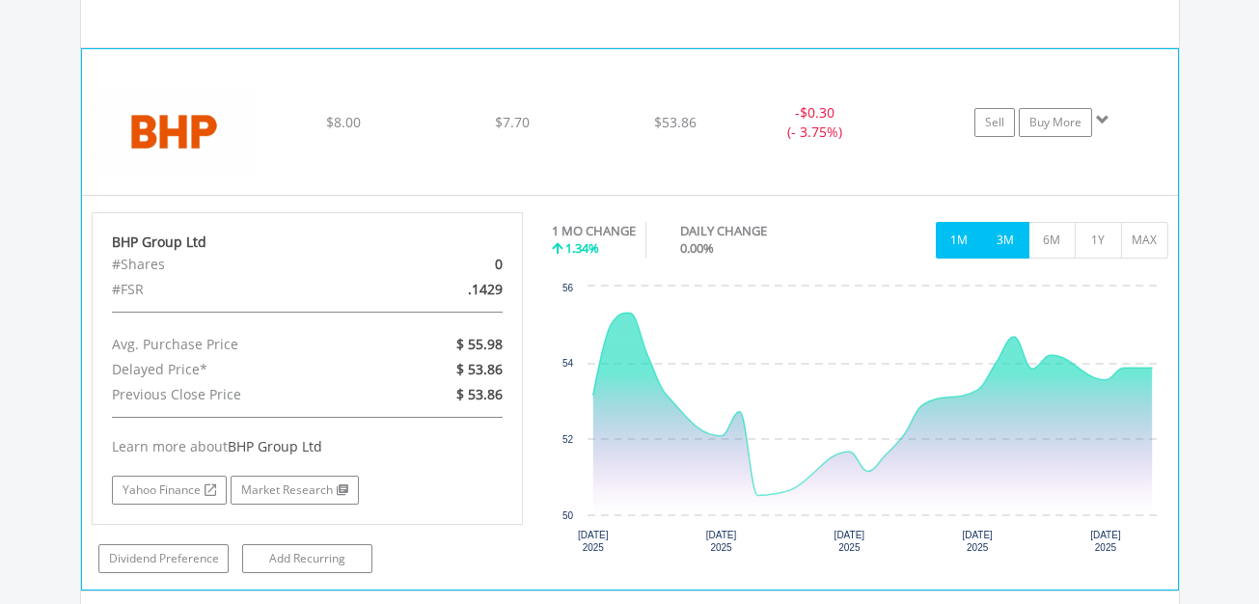
click at [1000, 242] on button "3M" at bounding box center [1005, 240] width 47 height 37
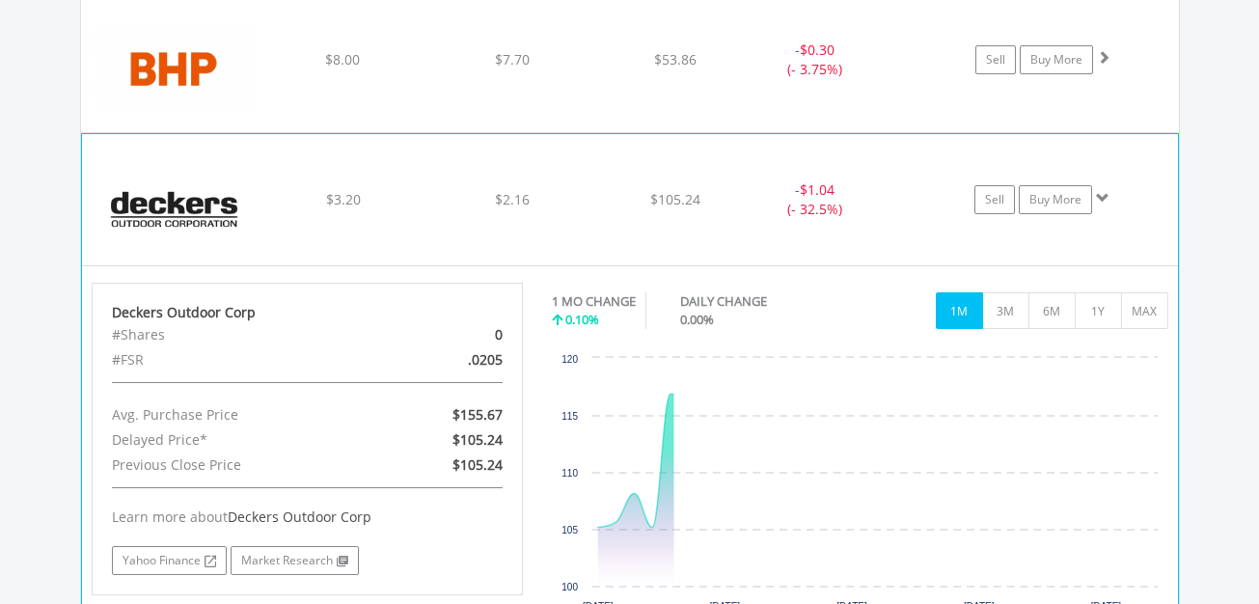
scroll to position [1643, 0]
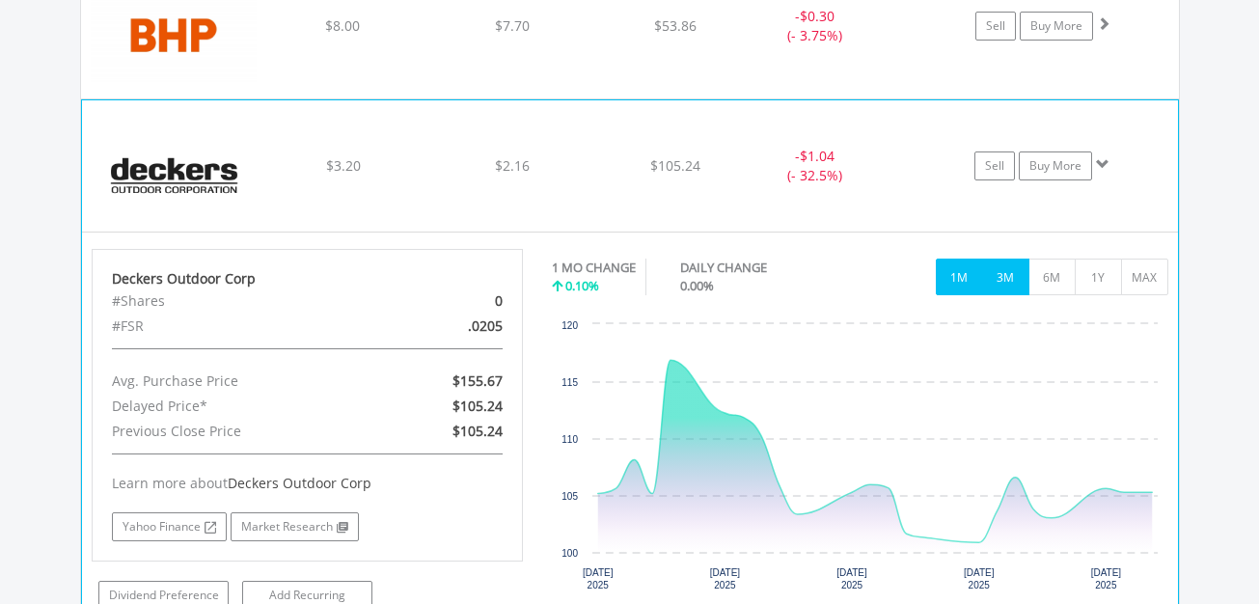
click at [999, 286] on button "3M" at bounding box center [1005, 277] width 47 height 37
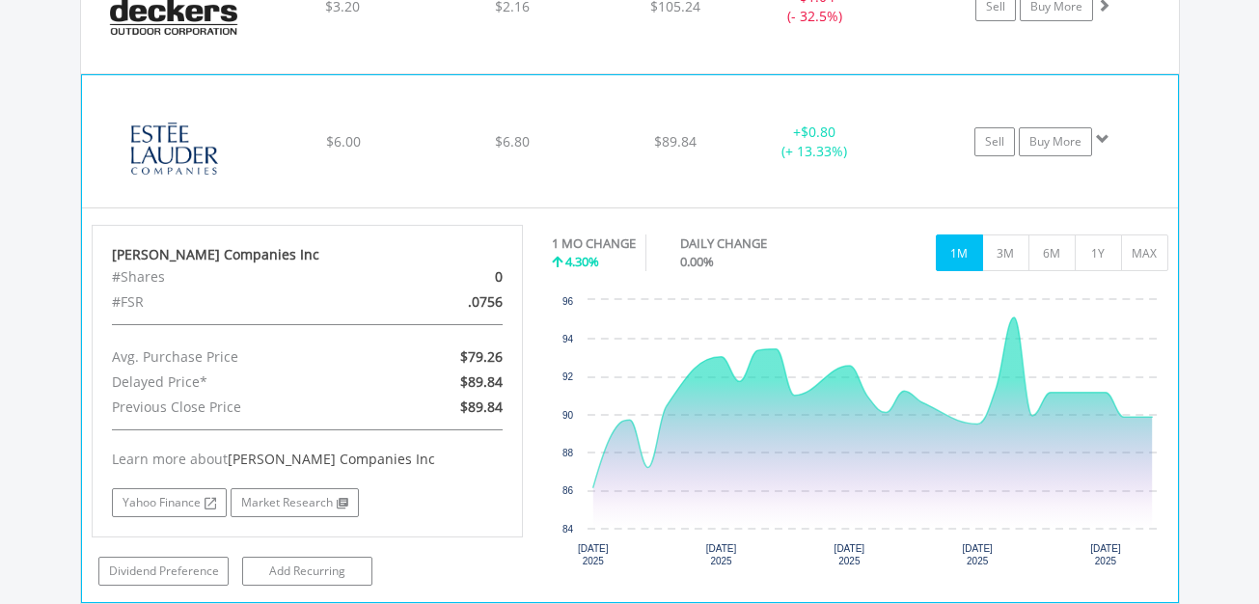
scroll to position [1836, 0]
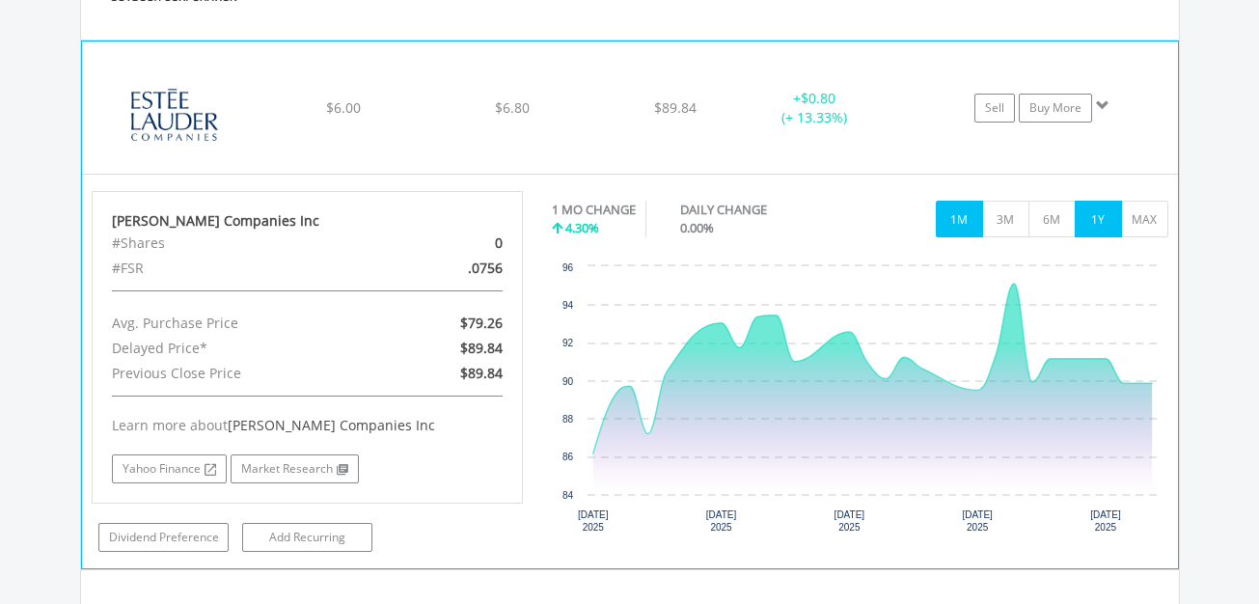
click at [1094, 222] on button "1Y" at bounding box center [1098, 219] width 47 height 37
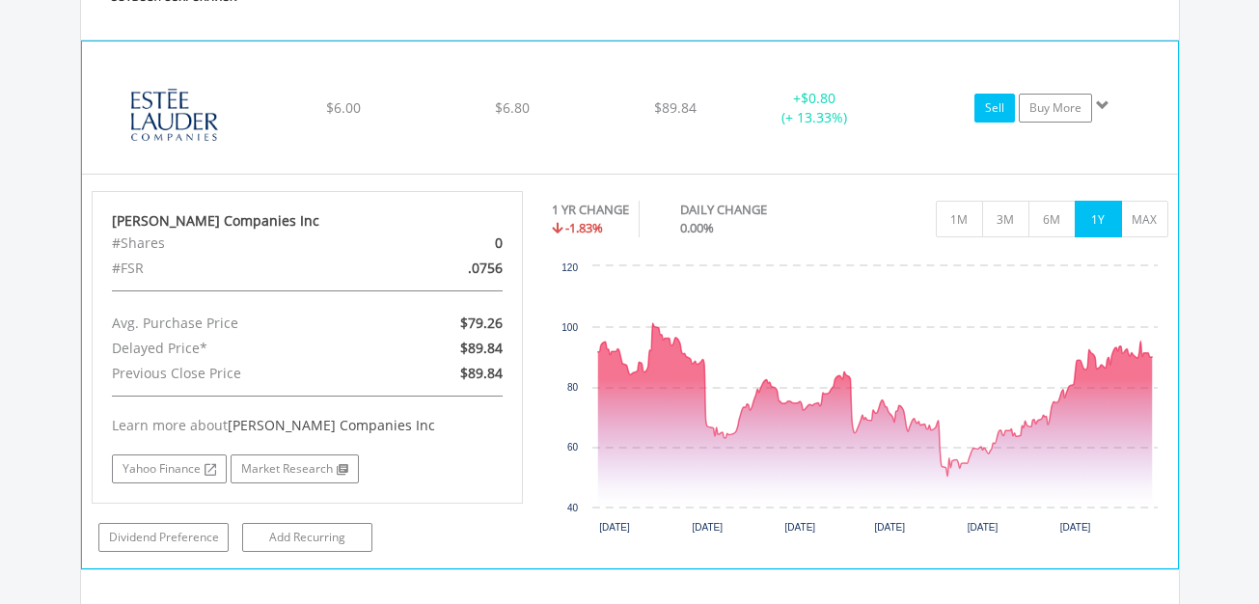
click at [1000, 111] on link "Sell" at bounding box center [994, 108] width 41 height 29
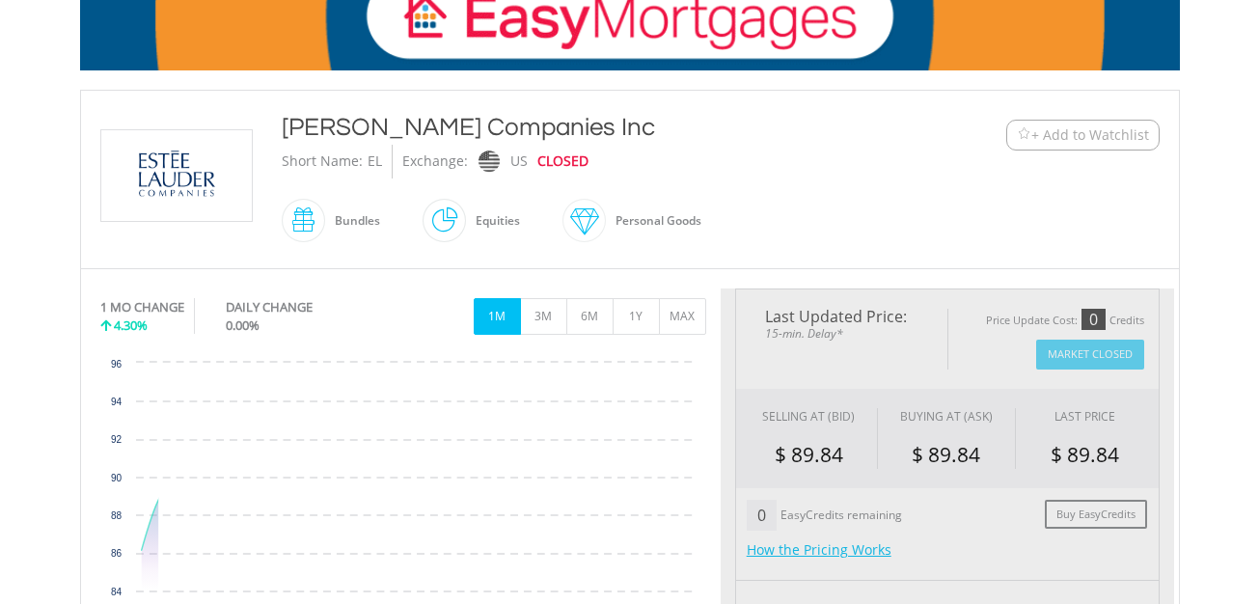
scroll to position [675, 0]
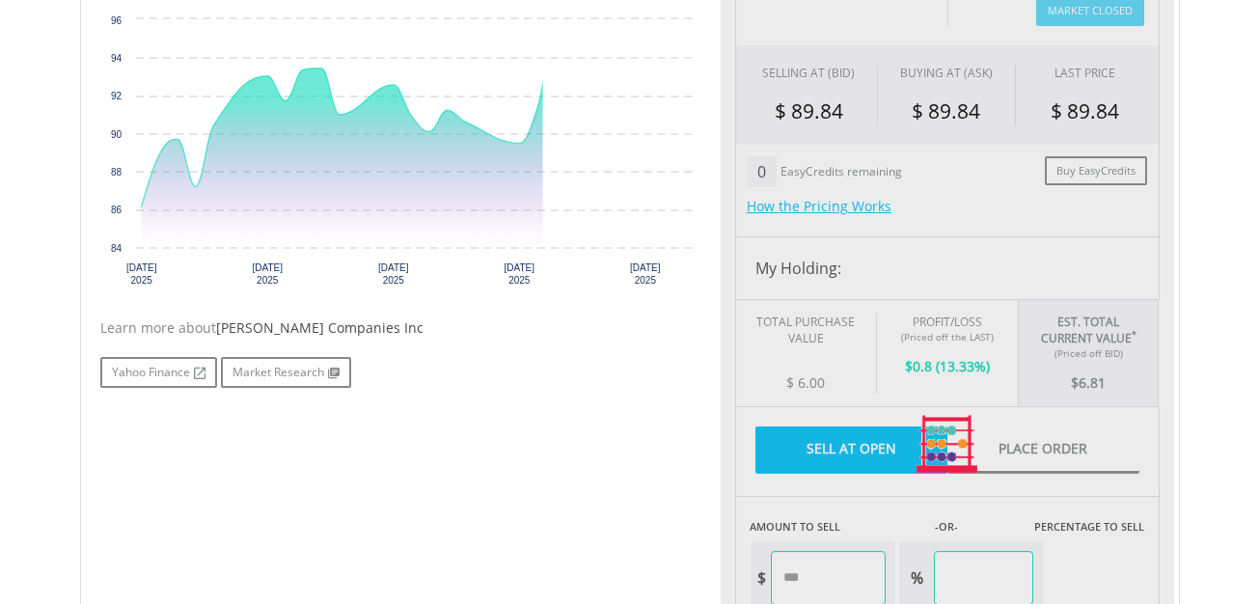
type input "****"
type input "******"
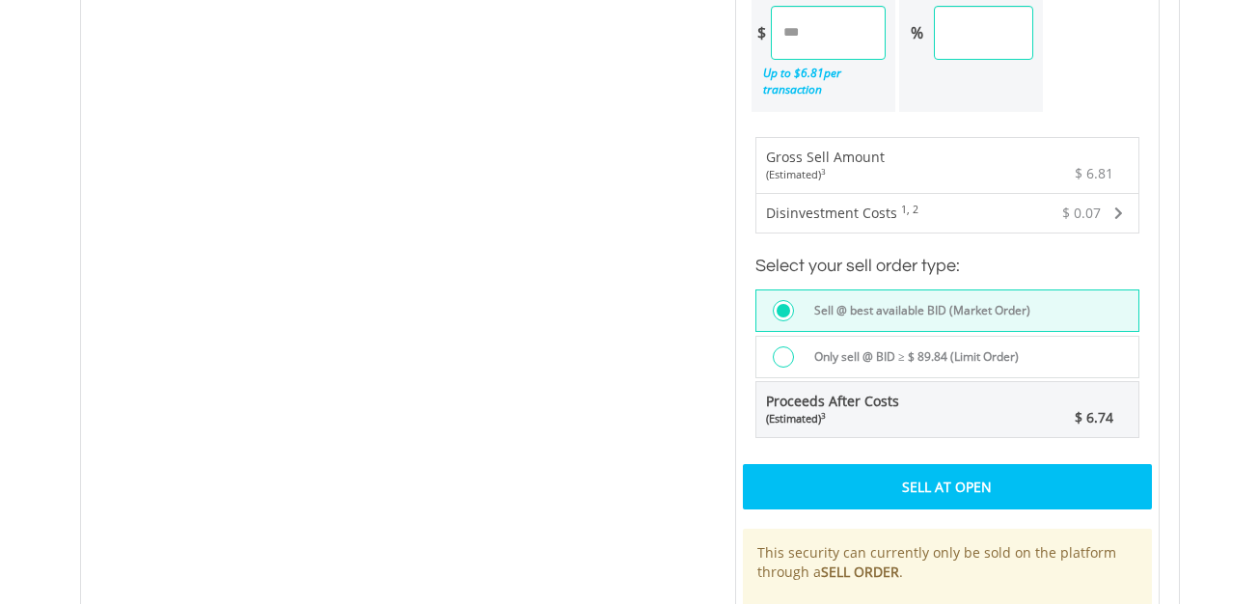
scroll to position [1254, 0]
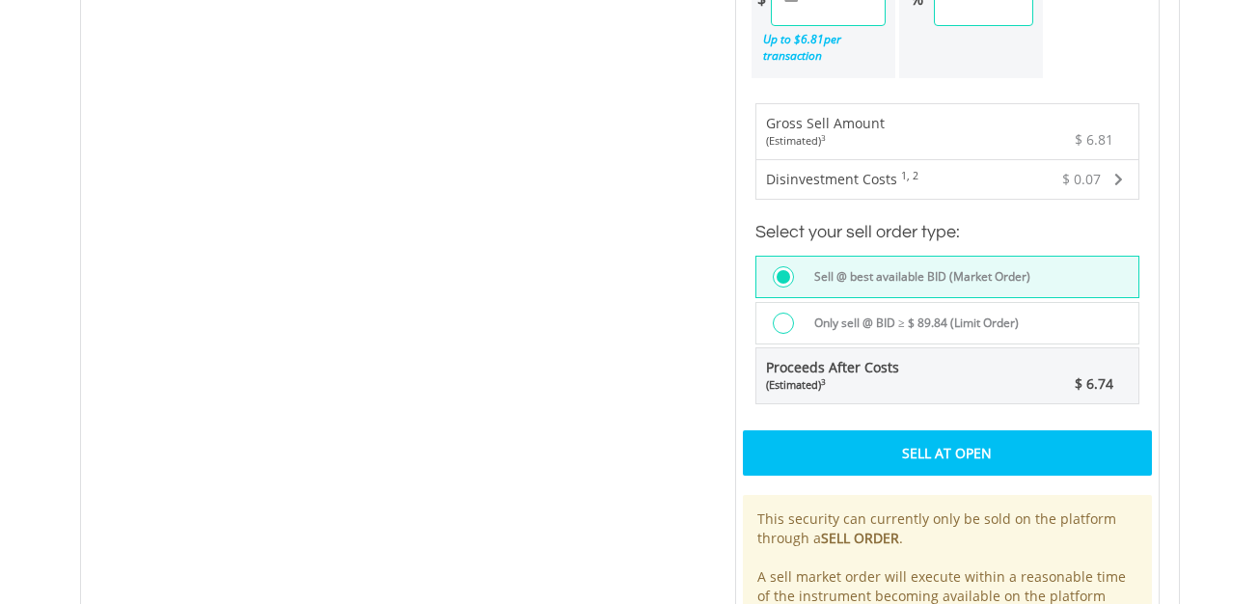
click at [942, 435] on div "Sell At Open" at bounding box center [947, 452] width 409 height 44
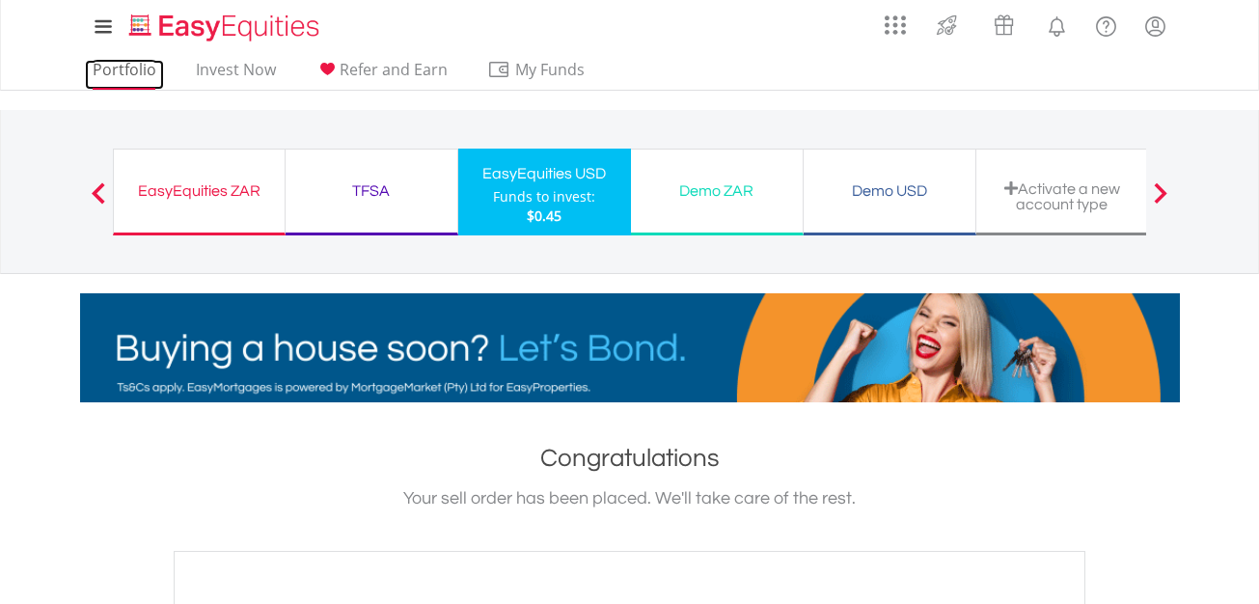
click at [129, 63] on link "Portfolio" at bounding box center [124, 75] width 79 height 30
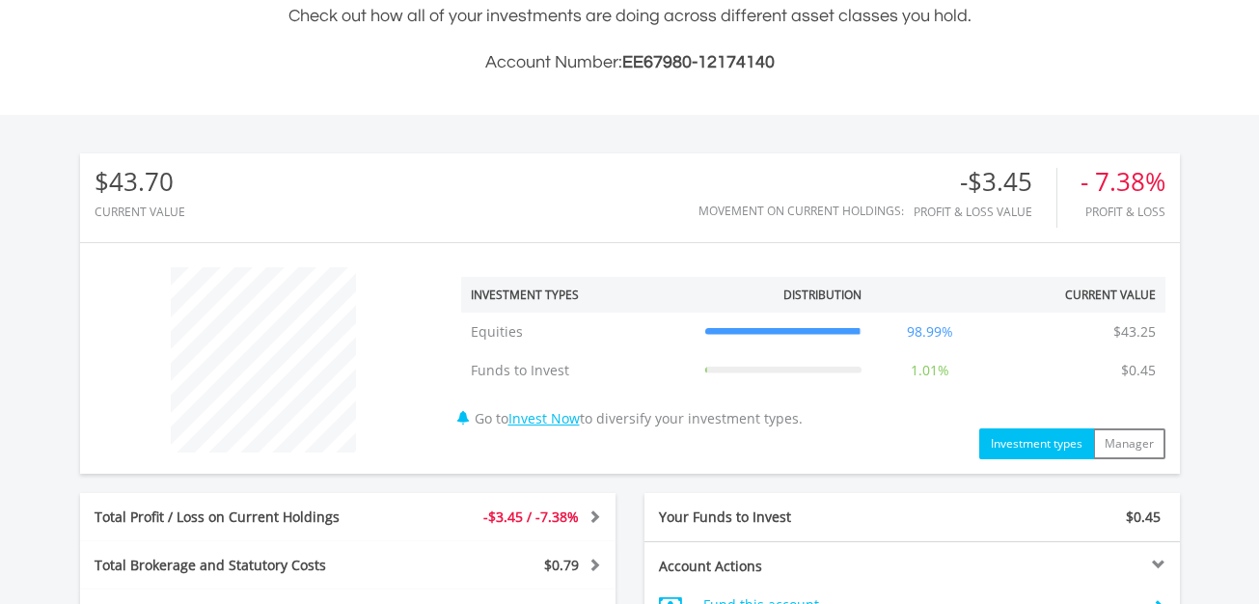
scroll to position [965, 0]
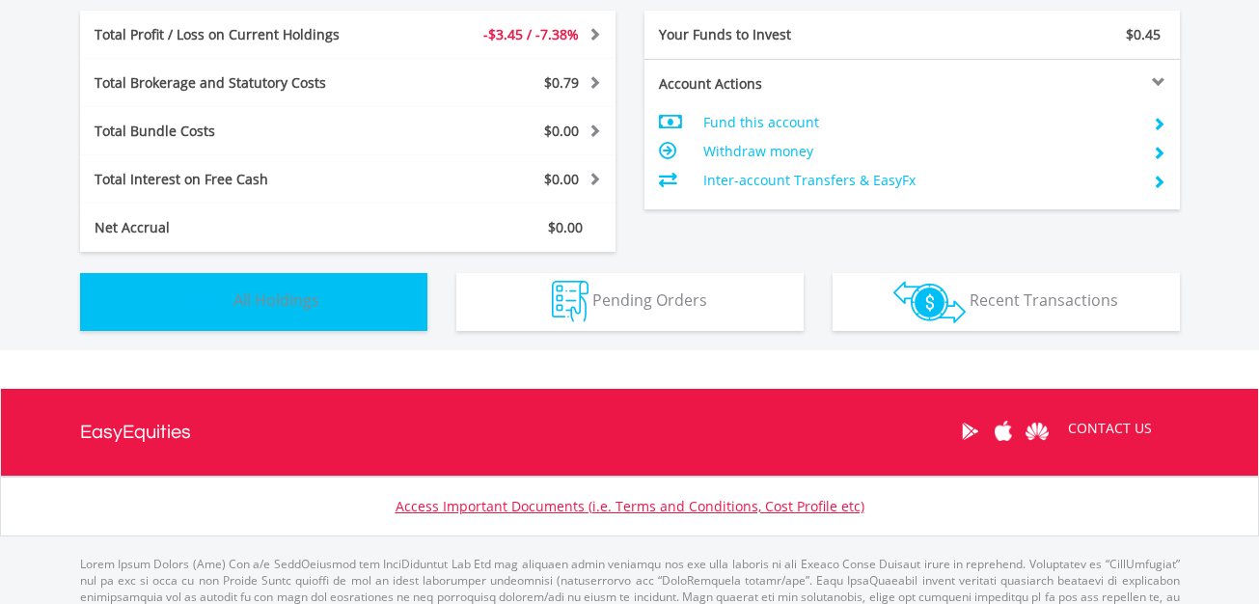
click at [240, 308] on span "All Holdings" at bounding box center [276, 299] width 86 height 21
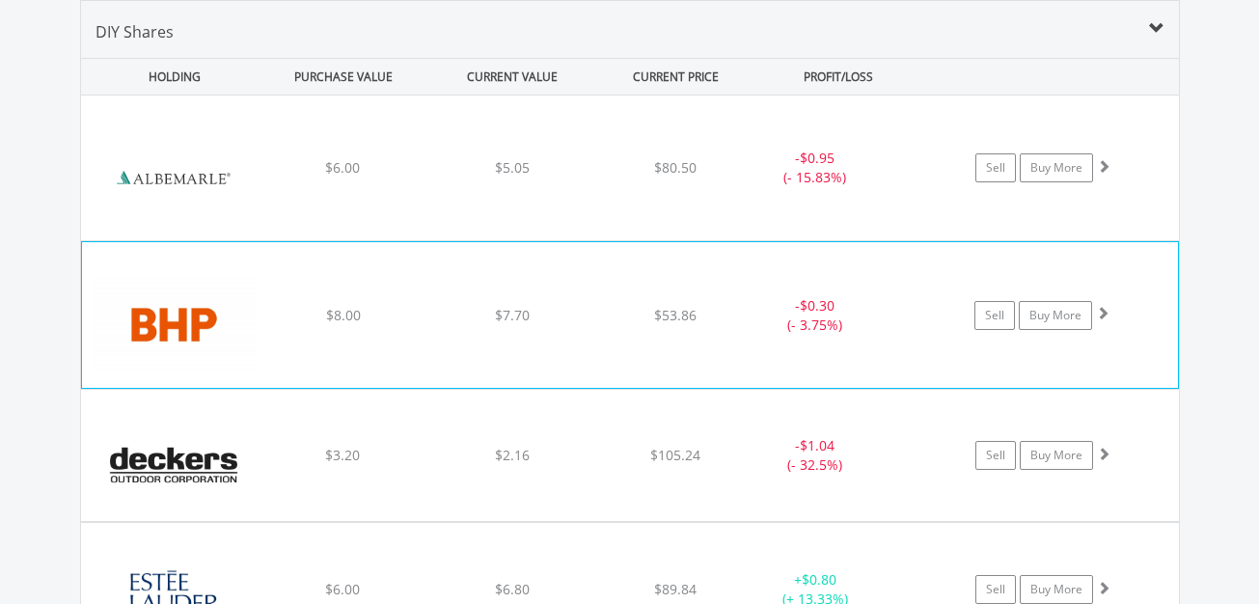
scroll to position [1933, 0]
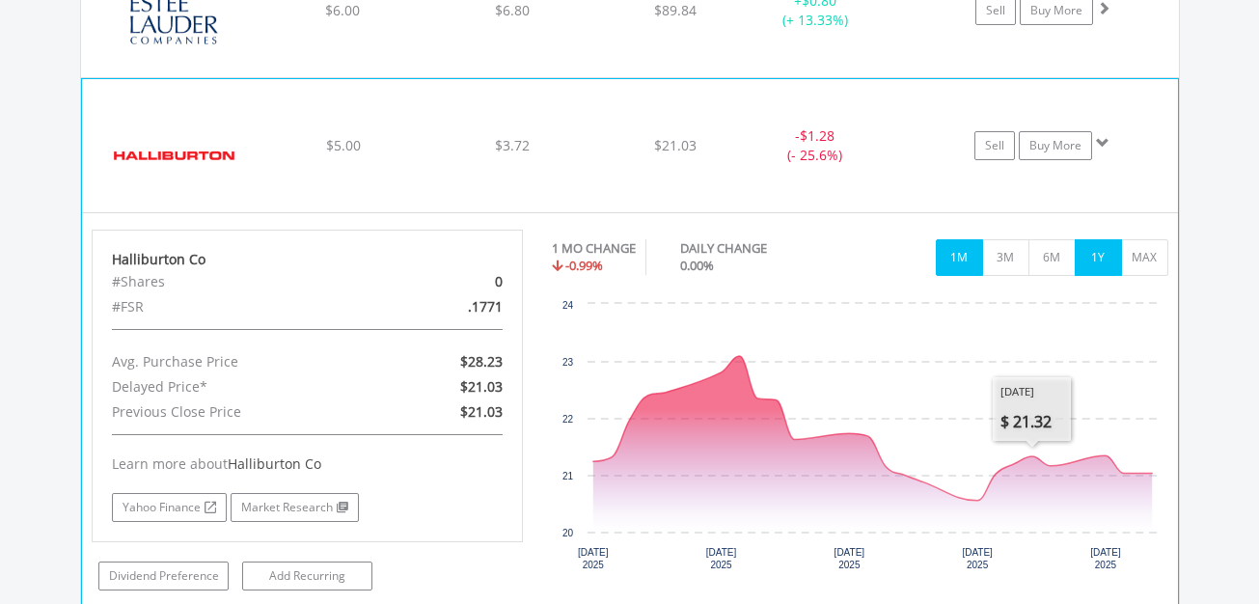
click at [1090, 251] on button "1Y" at bounding box center [1098, 257] width 47 height 37
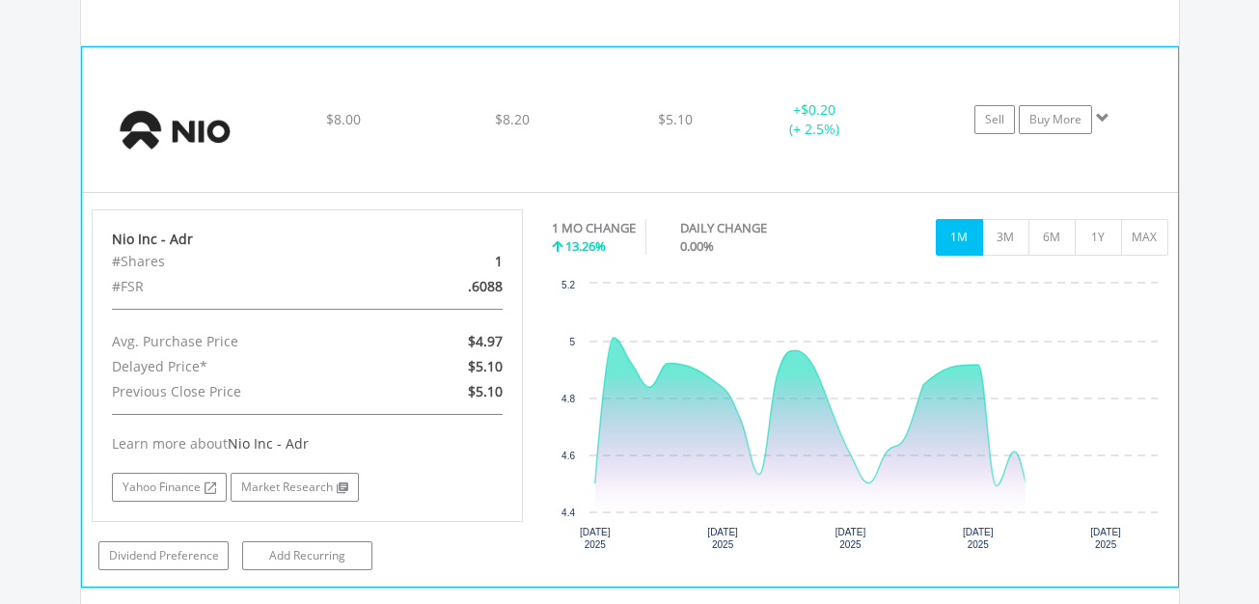
scroll to position [2126, 0]
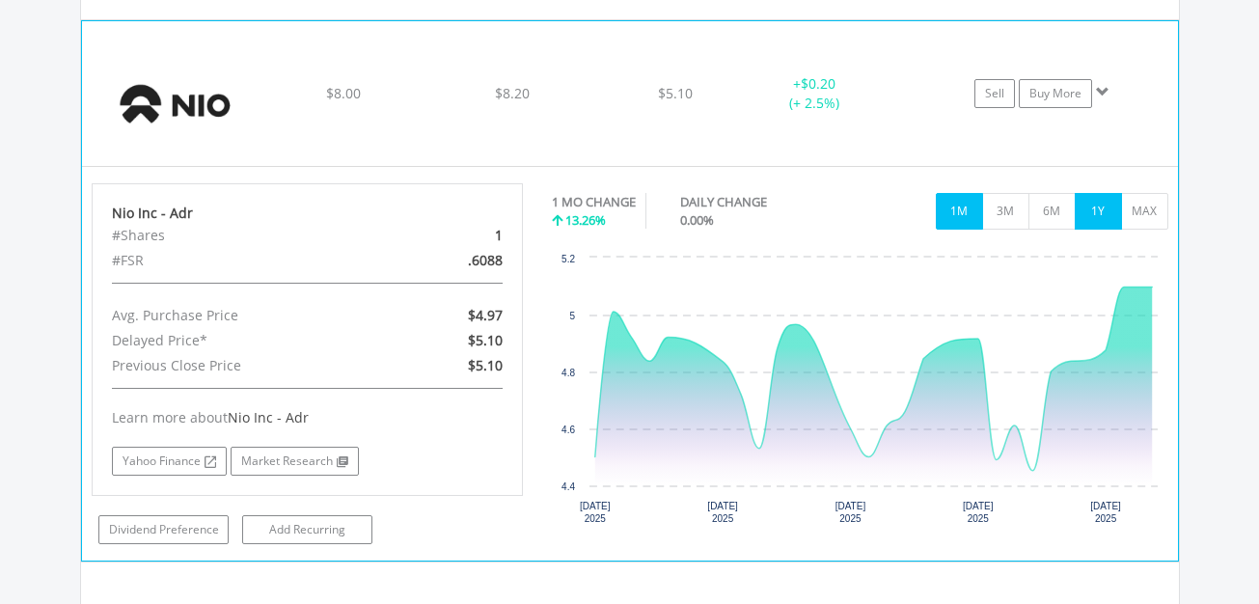
click at [1094, 219] on button "1Y" at bounding box center [1098, 211] width 47 height 37
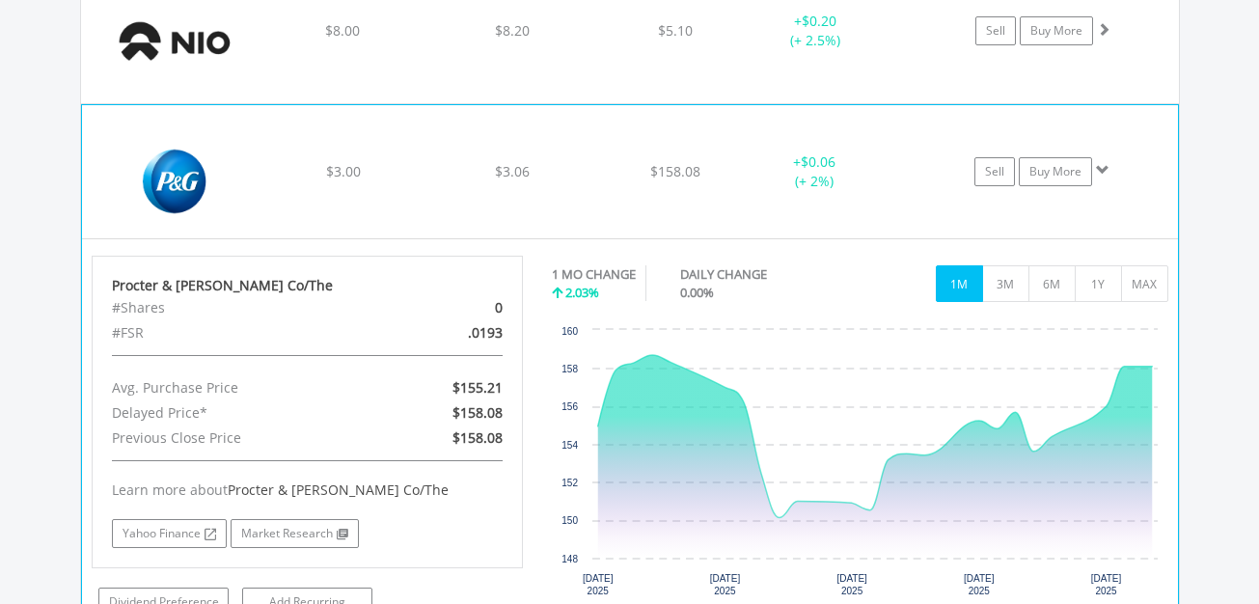
scroll to position [2223, 0]
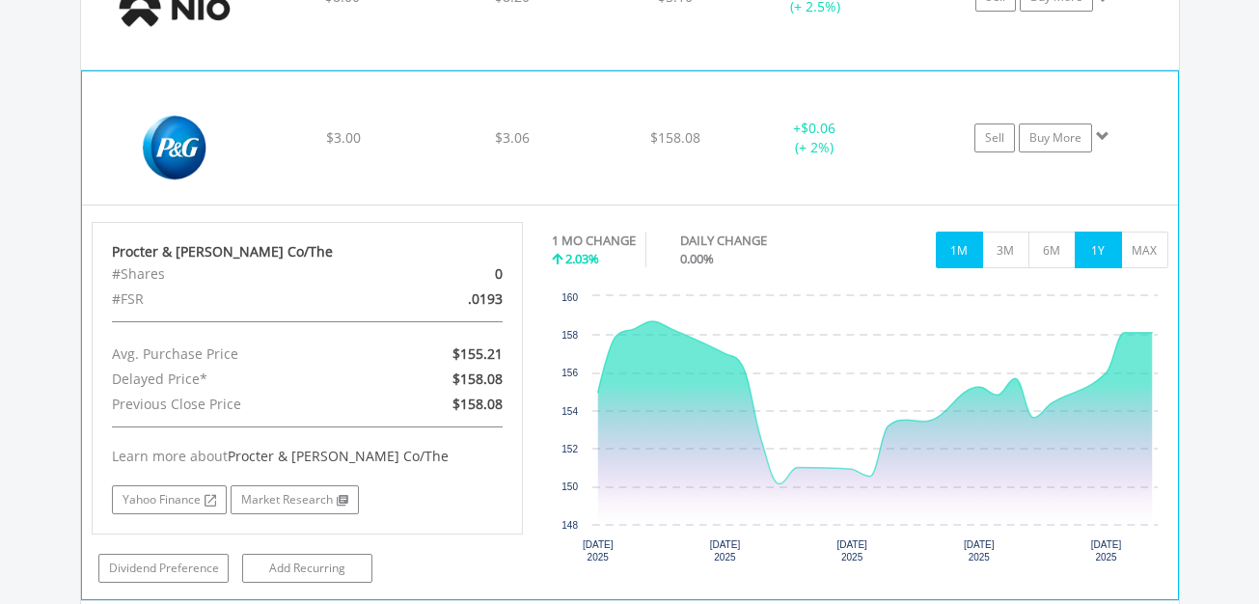
click at [1087, 250] on button "1Y" at bounding box center [1098, 250] width 47 height 37
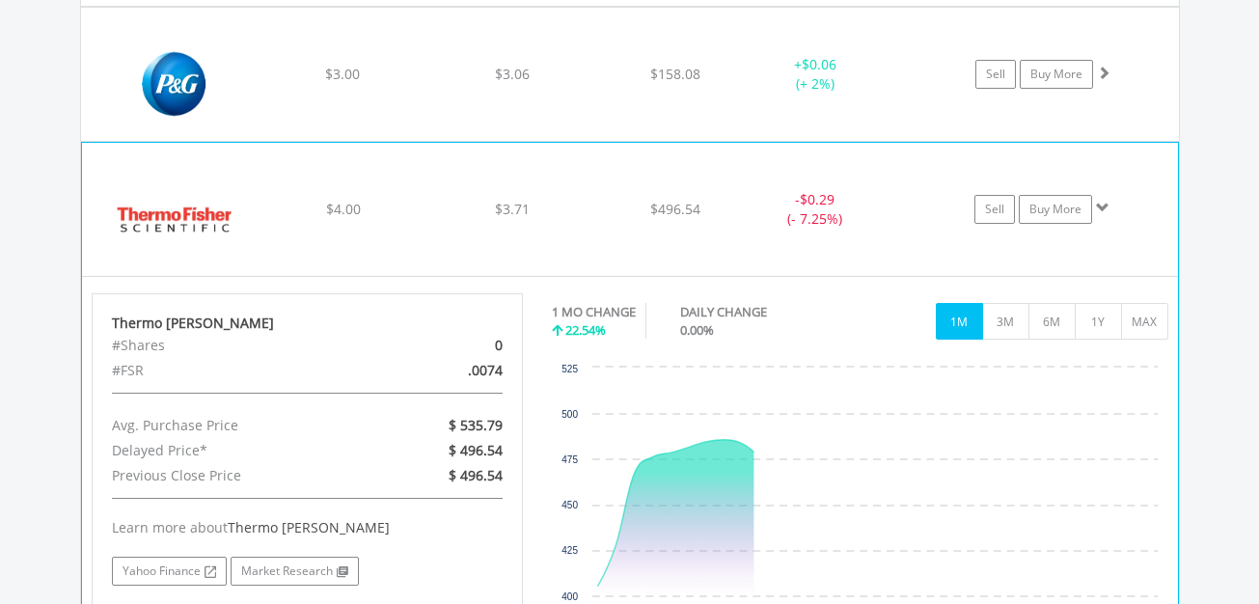
scroll to position [2416, 0]
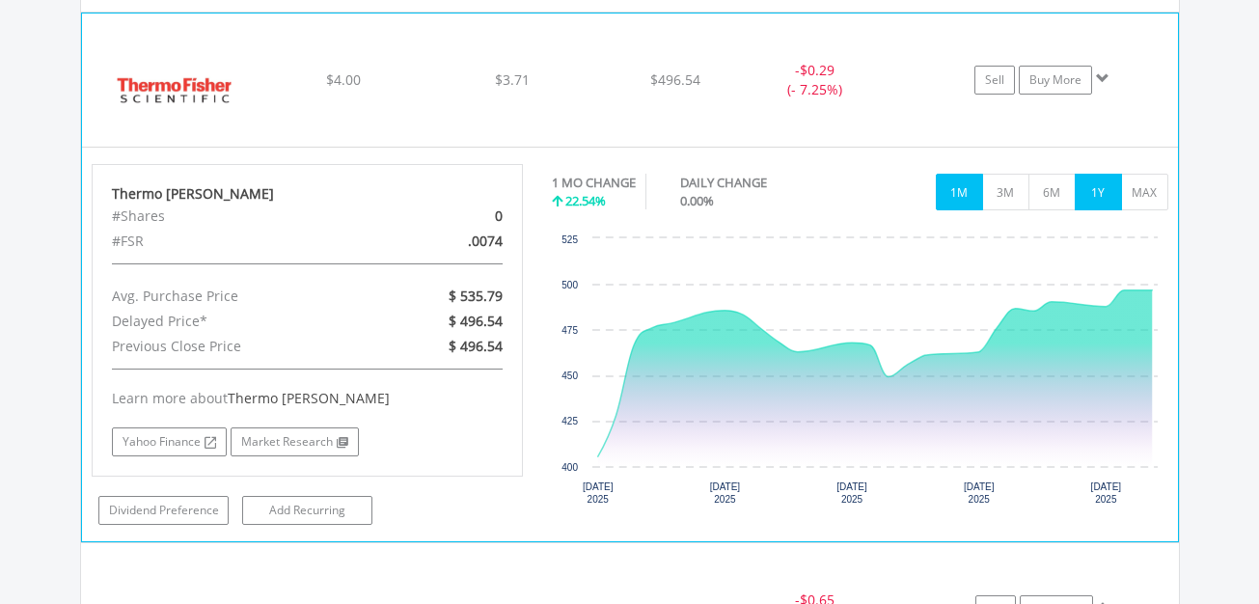
click at [1103, 196] on button "1Y" at bounding box center [1098, 192] width 47 height 37
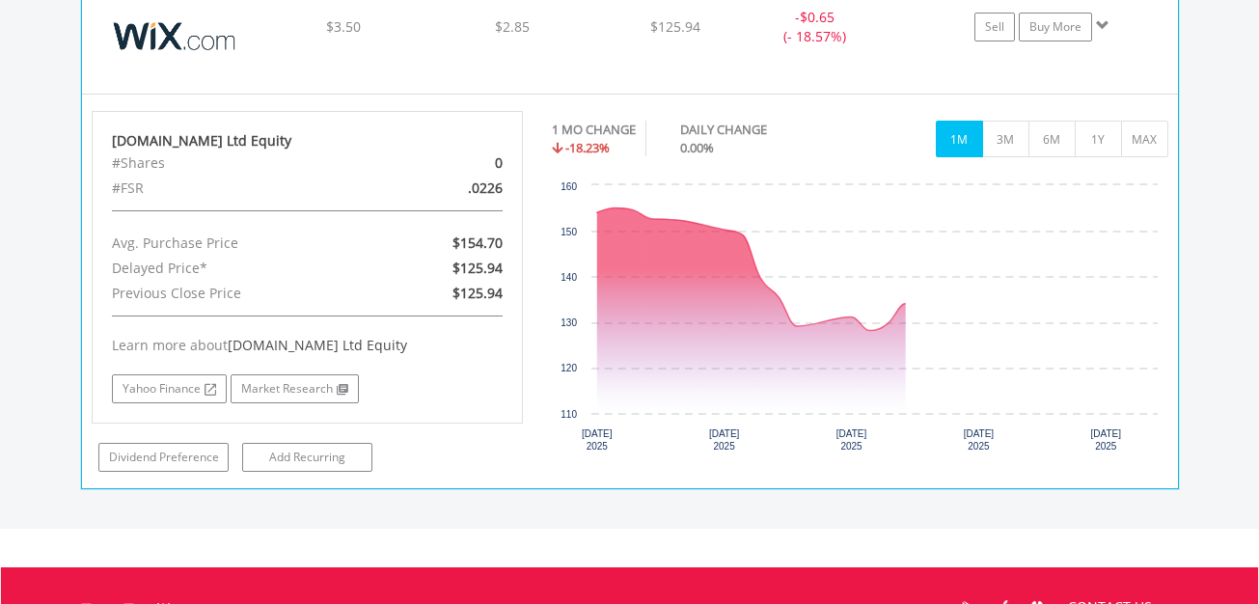
scroll to position [2608, 0]
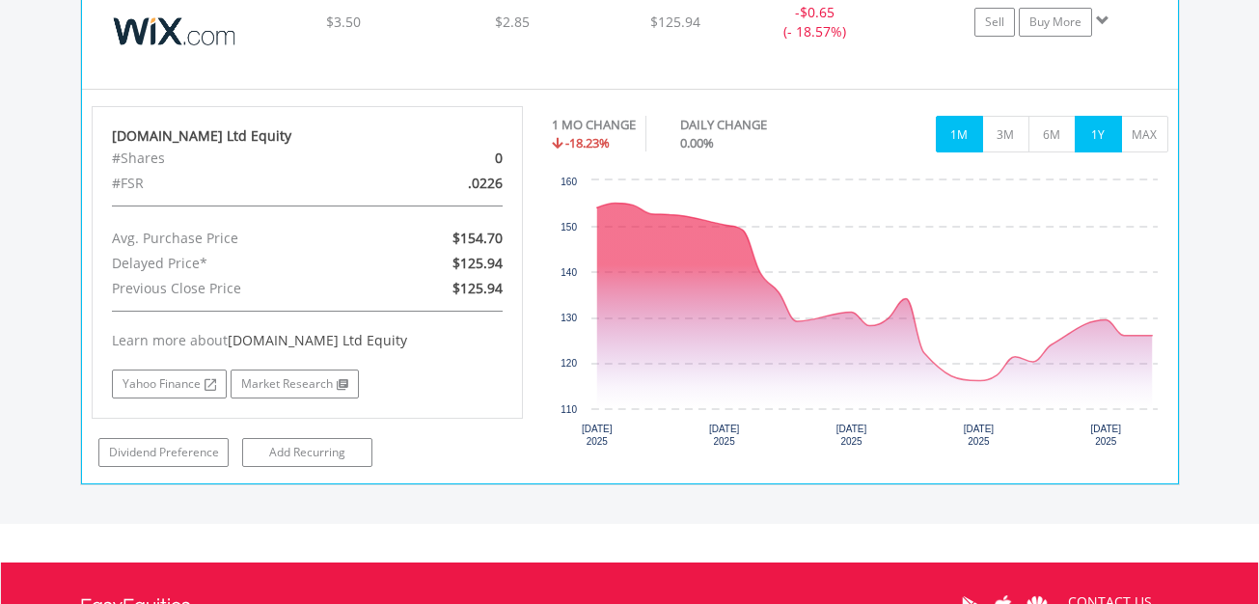
click at [1096, 135] on button "1Y" at bounding box center [1098, 134] width 47 height 37
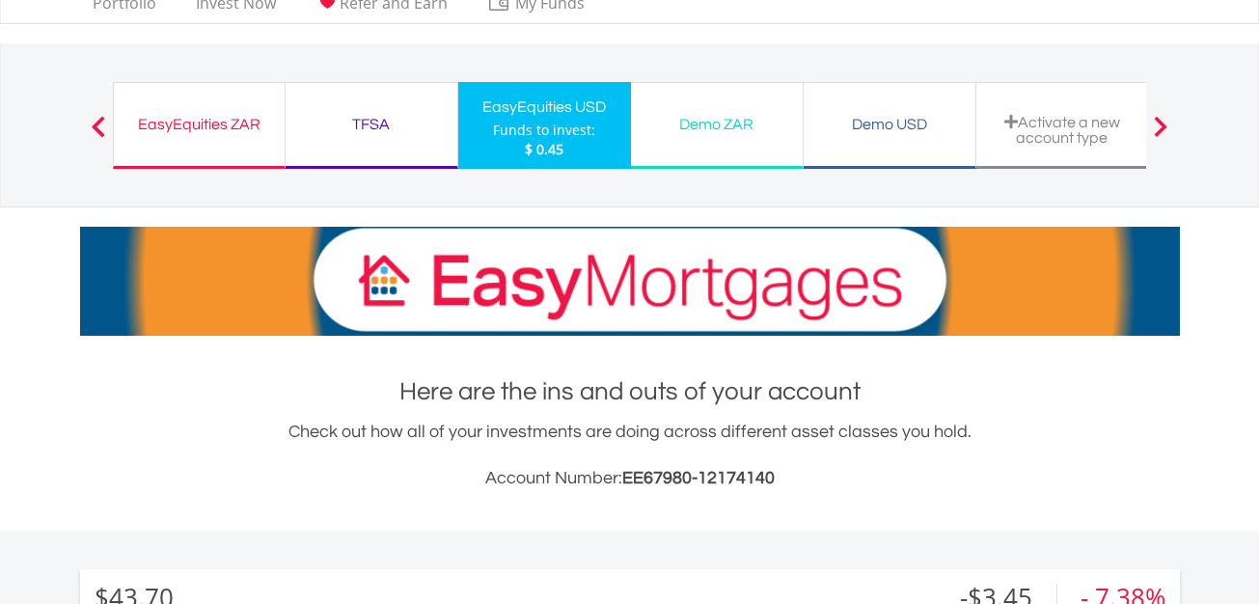
scroll to position [0, 0]
